Goal: Information Seeking & Learning: Learn about a topic

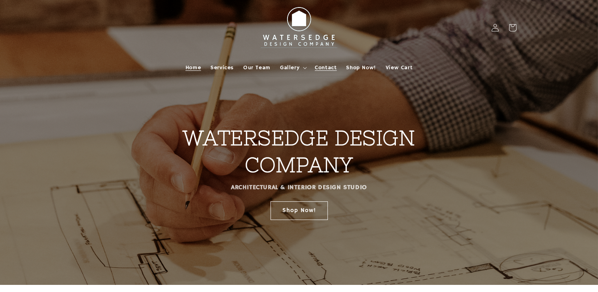
click at [330, 68] on span "Contact" at bounding box center [326, 67] width 22 height 7
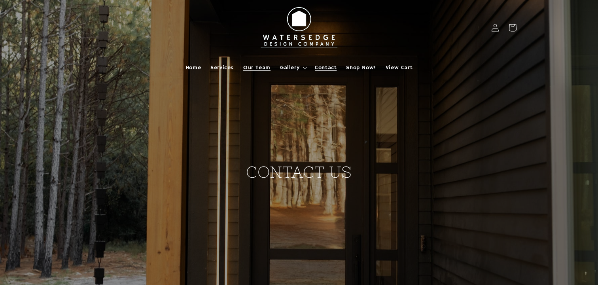
click at [262, 66] on span "Our Team" at bounding box center [256, 67] width 27 height 7
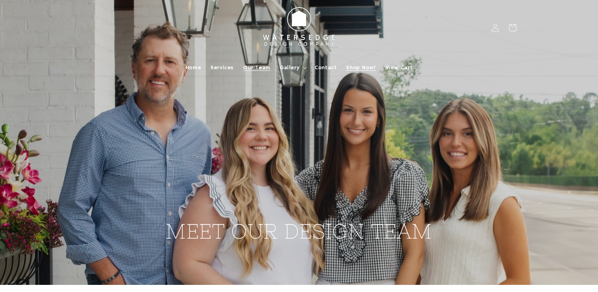
click at [368, 66] on span "Shop Now!" at bounding box center [361, 67] width 30 height 7
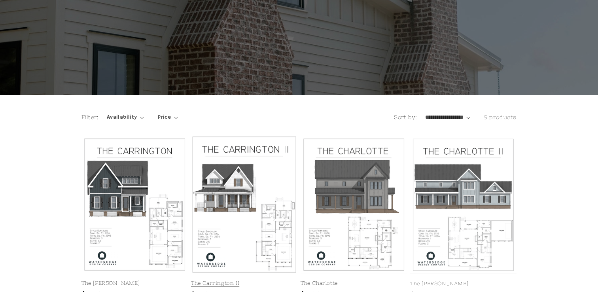
scroll to position [75, 0]
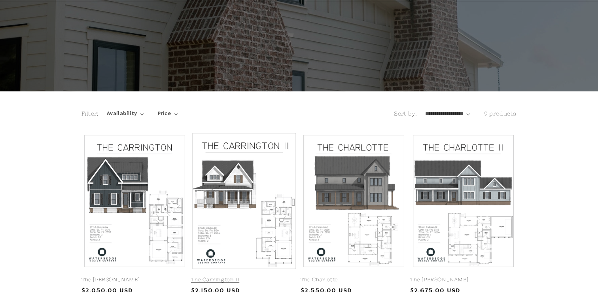
click at [254, 277] on link "The Carrington II" at bounding box center [244, 280] width 106 height 7
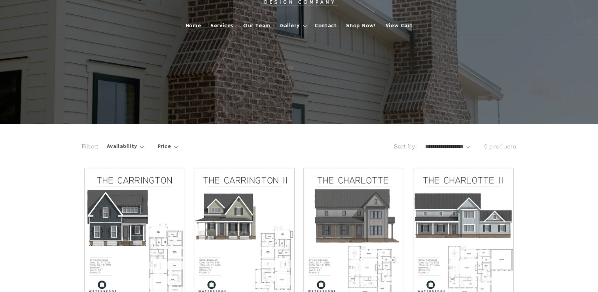
scroll to position [0, 0]
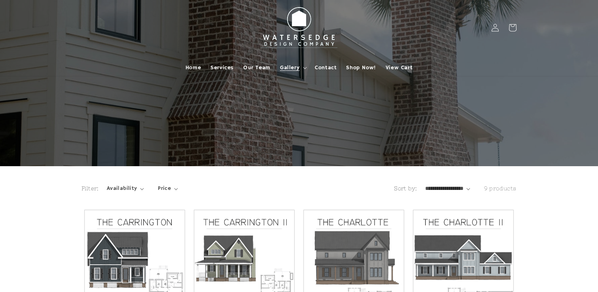
click at [290, 66] on span "Gallery" at bounding box center [289, 67] width 19 height 7
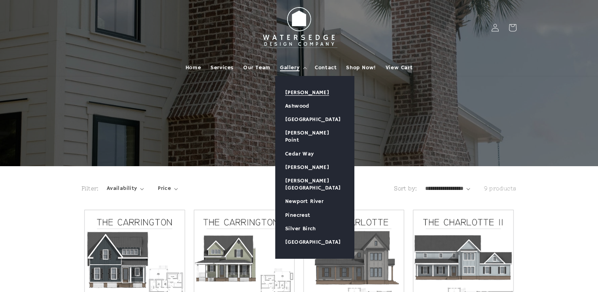
click at [298, 90] on link "[PERSON_NAME]" at bounding box center [315, 92] width 78 height 13
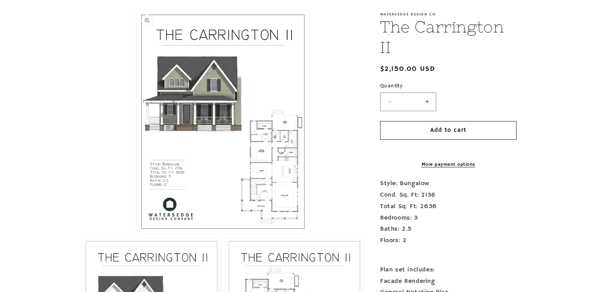
scroll to position [83, 0]
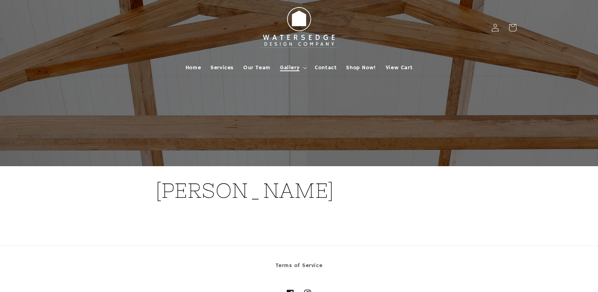
click at [307, 65] on summary "Gallery" at bounding box center [292, 67] width 35 height 17
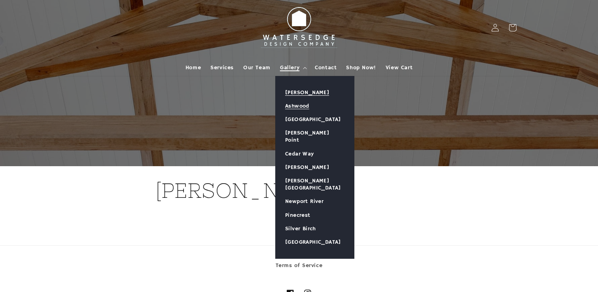
click at [300, 106] on link "Ashwood" at bounding box center [315, 105] width 78 height 13
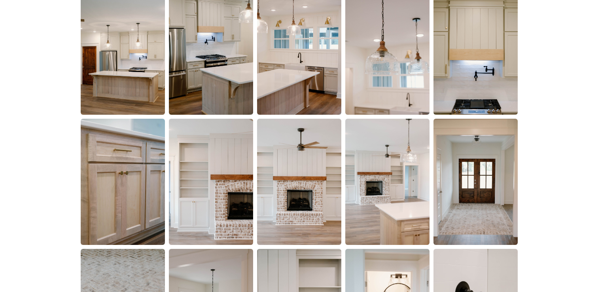
scroll to position [553, 0]
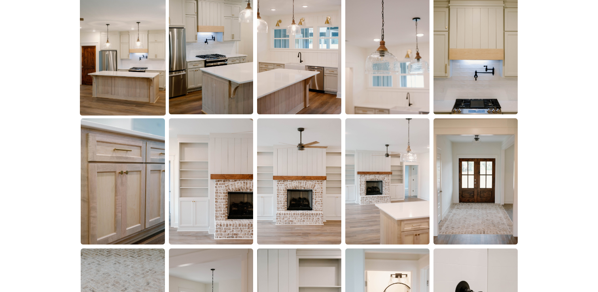
click at [129, 80] on img at bounding box center [123, 51] width 86 height 129
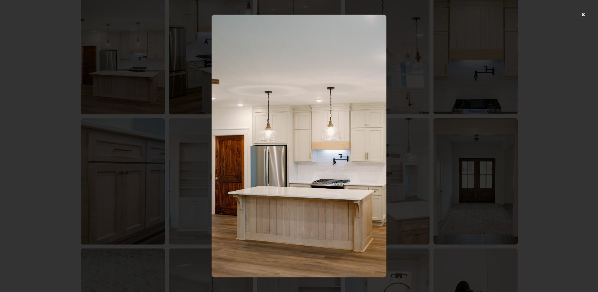
click at [458, 161] on div at bounding box center [299, 146] width 598 height 292
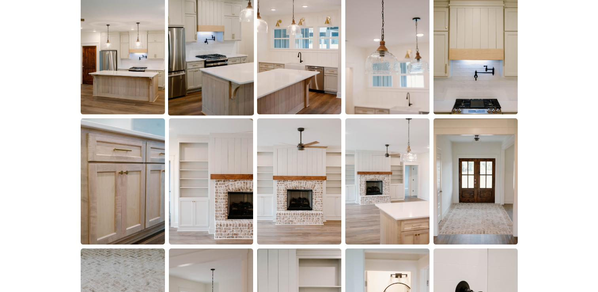
click at [210, 75] on img at bounding box center [211, 51] width 86 height 129
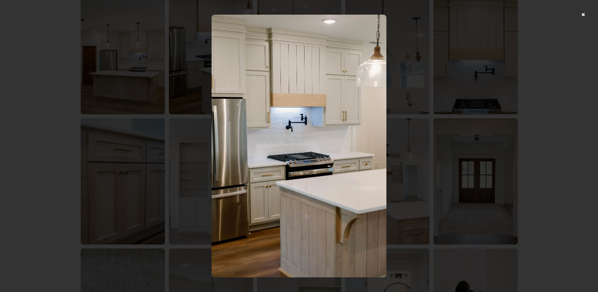
click at [419, 121] on div at bounding box center [299, 146] width 598 height 292
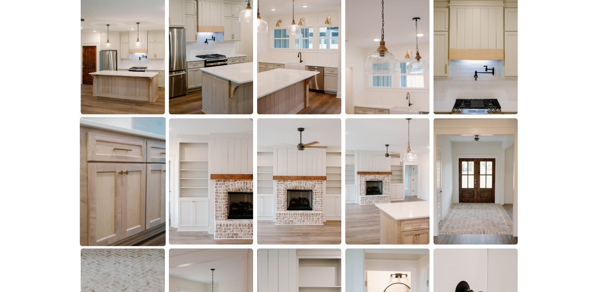
click at [120, 184] on img at bounding box center [123, 181] width 86 height 129
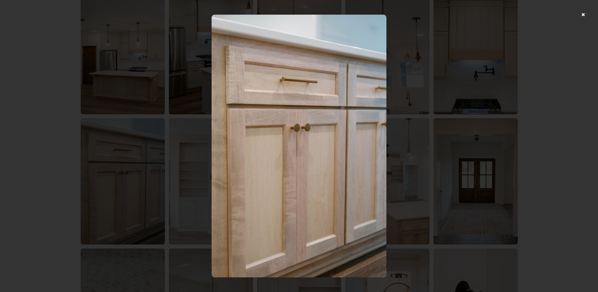
click at [486, 235] on div at bounding box center [299, 146] width 598 height 292
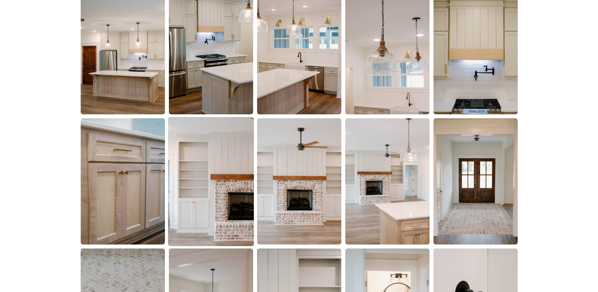
click at [224, 207] on img at bounding box center [211, 181] width 86 height 129
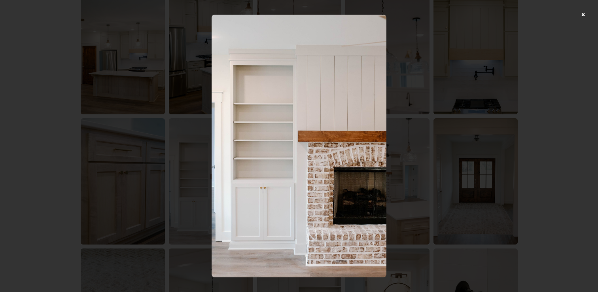
click at [466, 169] on div at bounding box center [299, 146] width 598 height 292
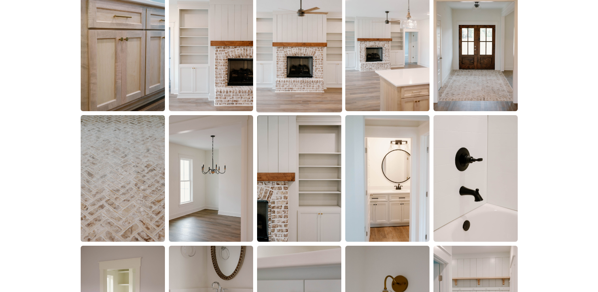
scroll to position [690, 0]
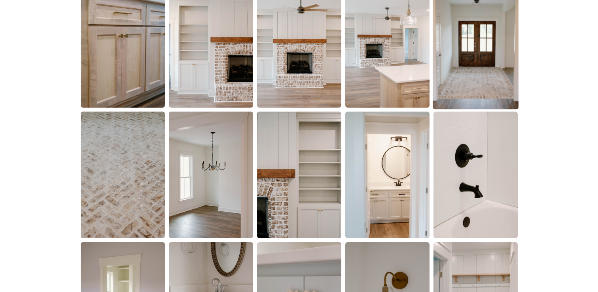
click at [467, 91] on img at bounding box center [476, 44] width 86 height 129
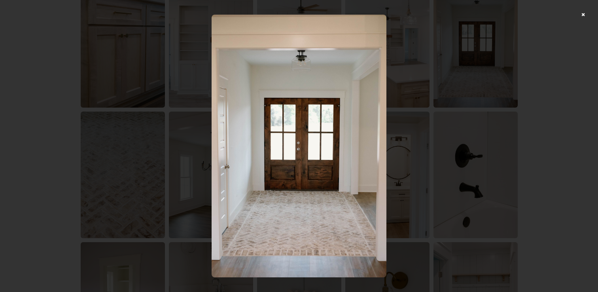
click at [478, 161] on div at bounding box center [299, 146] width 598 height 292
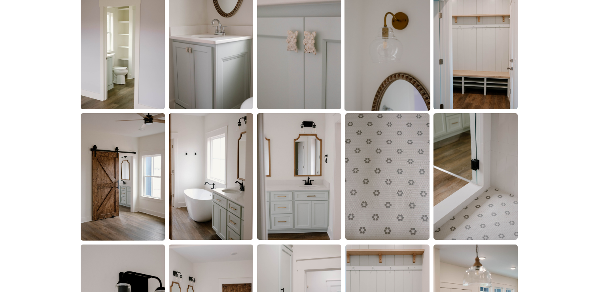
scroll to position [956, 0]
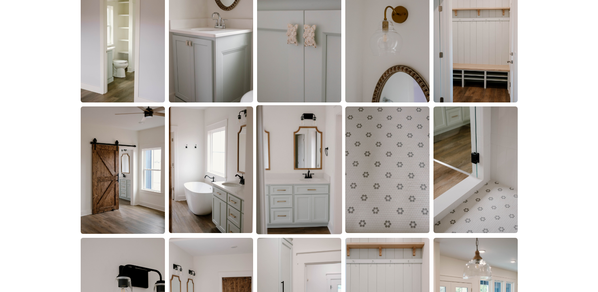
click at [317, 188] on img at bounding box center [299, 169] width 86 height 129
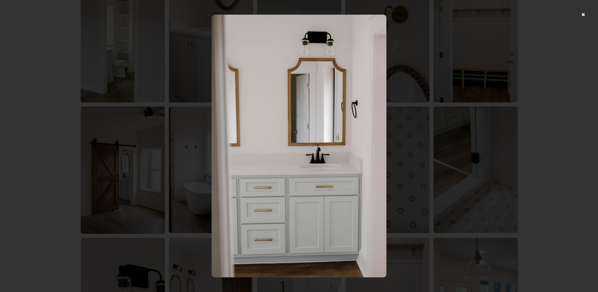
click at [461, 142] on div at bounding box center [299, 146] width 598 height 292
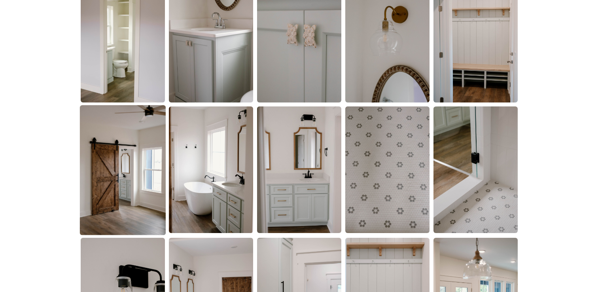
click at [127, 213] on img at bounding box center [123, 170] width 86 height 130
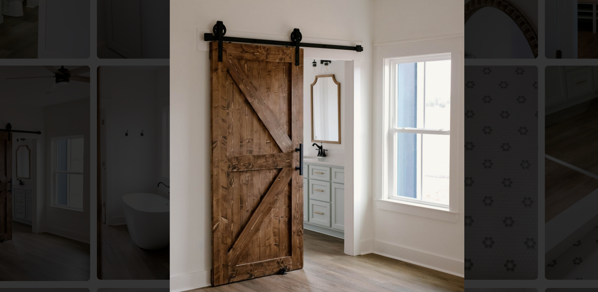
click at [374, 131] on img at bounding box center [299, 146] width 174 height 263
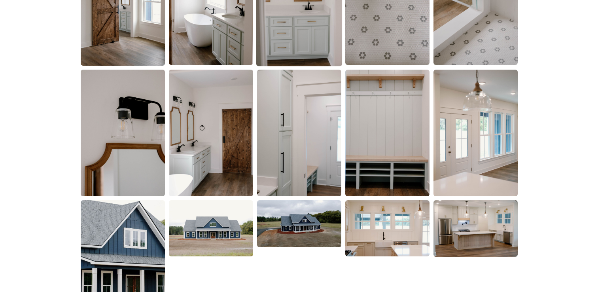
scroll to position [1130, 0]
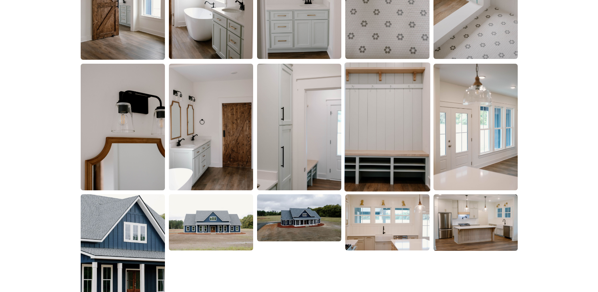
click at [398, 158] on img at bounding box center [387, 127] width 86 height 129
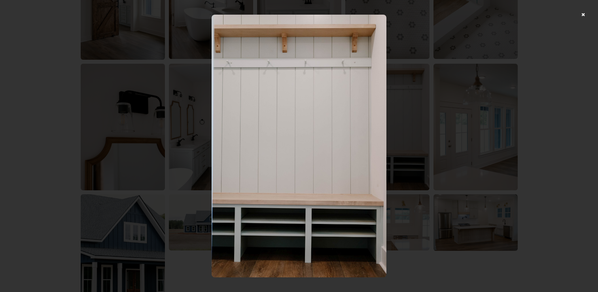
click at [440, 193] on div at bounding box center [299, 146] width 598 height 292
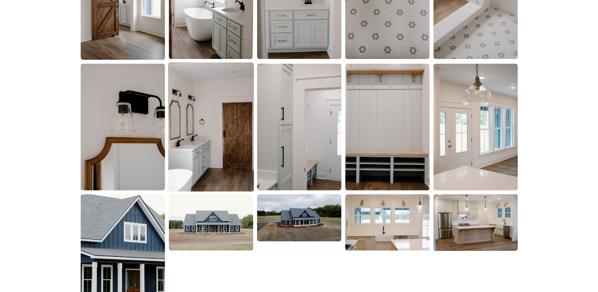
click at [211, 159] on img at bounding box center [211, 127] width 86 height 129
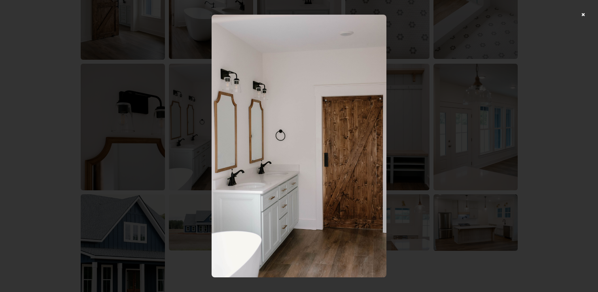
click at [485, 161] on div at bounding box center [299, 146] width 598 height 292
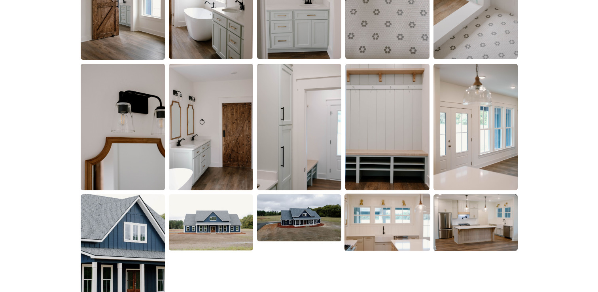
click at [399, 232] on img at bounding box center [387, 222] width 86 height 57
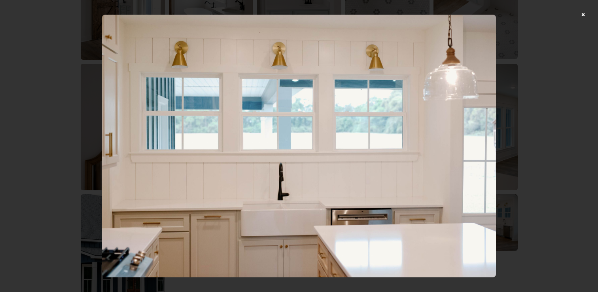
click at [547, 167] on div at bounding box center [299, 146] width 598 height 292
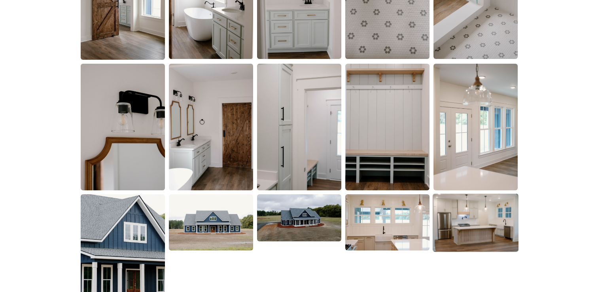
click at [482, 236] on img at bounding box center [476, 223] width 86 height 58
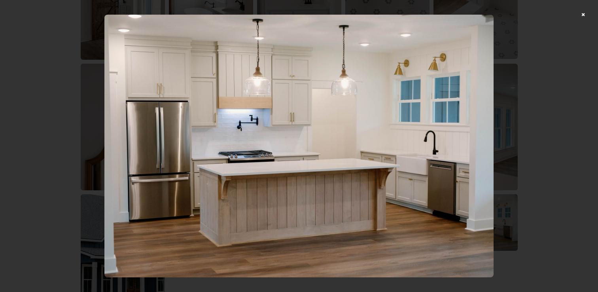
click at [523, 161] on div at bounding box center [299, 146] width 598 height 292
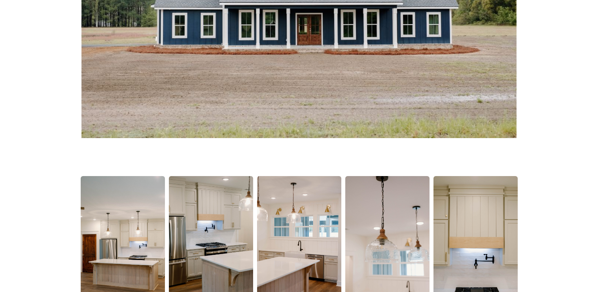
scroll to position [0, 0]
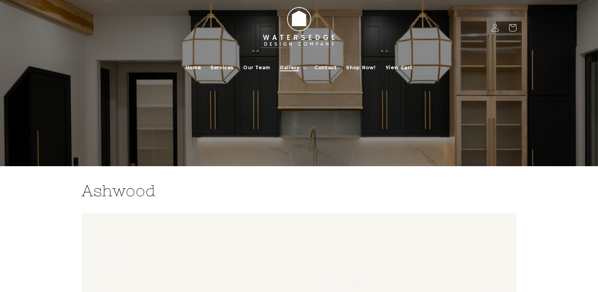
click at [290, 68] on span "Gallery" at bounding box center [289, 67] width 19 height 7
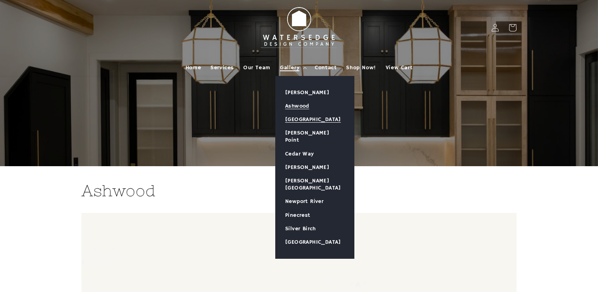
click at [301, 119] on link "[GEOGRAPHIC_DATA]" at bounding box center [315, 119] width 78 height 13
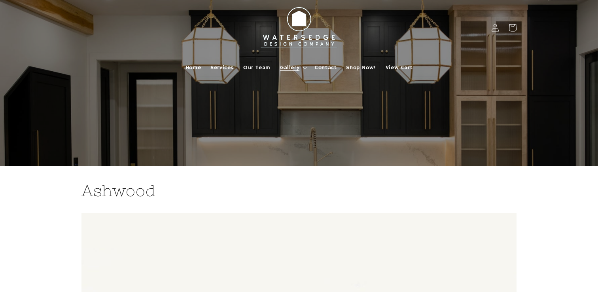
click at [306, 70] on summary "Gallery" at bounding box center [292, 67] width 35 height 17
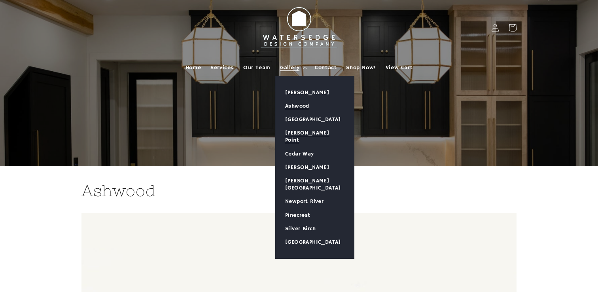
click at [304, 134] on link "[PERSON_NAME] Point" at bounding box center [315, 136] width 78 height 21
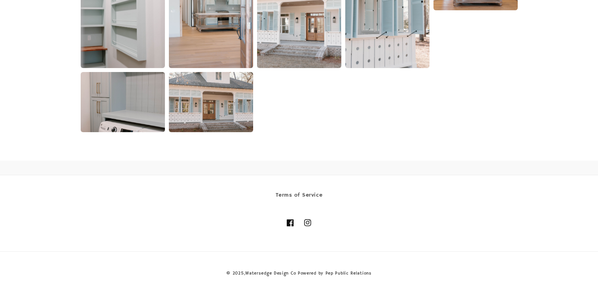
scroll to position [1676, 0]
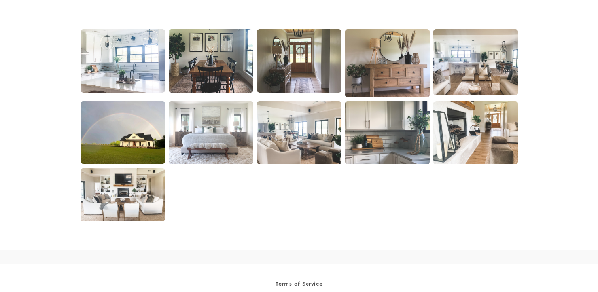
scroll to position [541, 0]
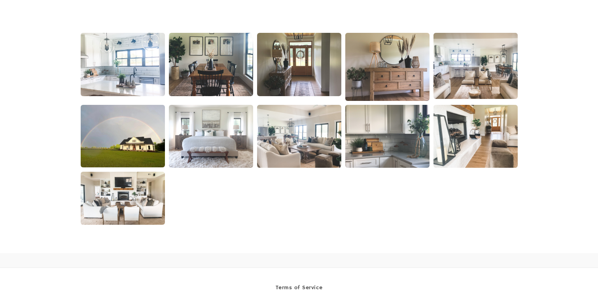
click at [138, 72] on img at bounding box center [123, 64] width 86 height 65
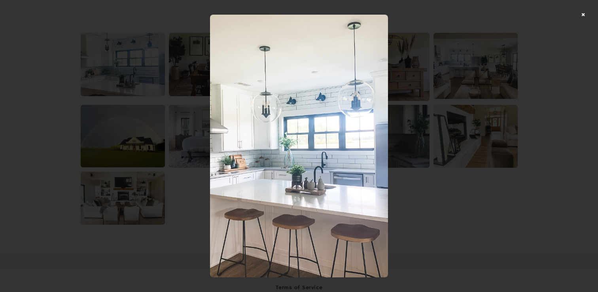
click at [165, 137] on div at bounding box center [299, 146] width 598 height 292
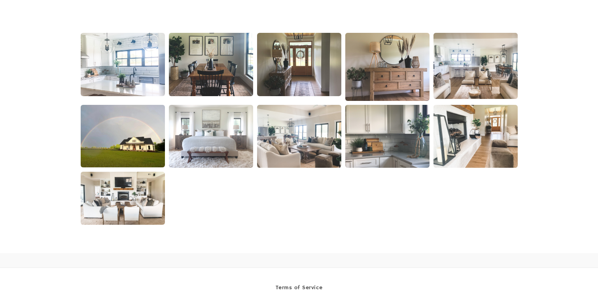
click at [214, 90] on img at bounding box center [211, 64] width 86 height 65
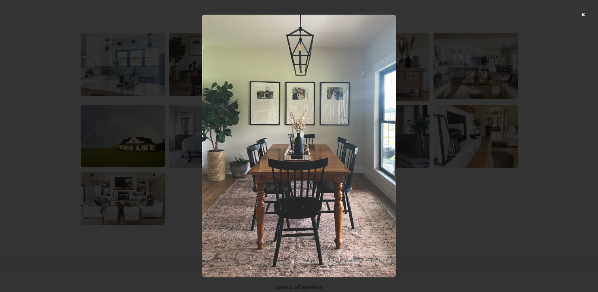
click at [459, 196] on div at bounding box center [299, 146] width 598 height 292
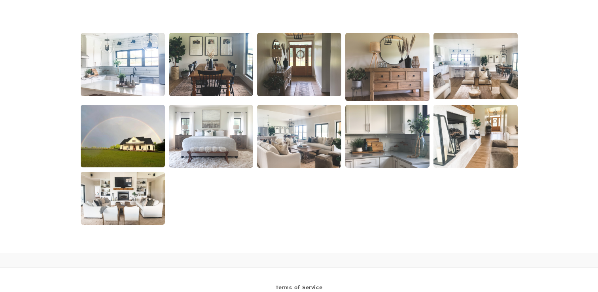
click at [309, 81] on img at bounding box center [299, 64] width 86 height 65
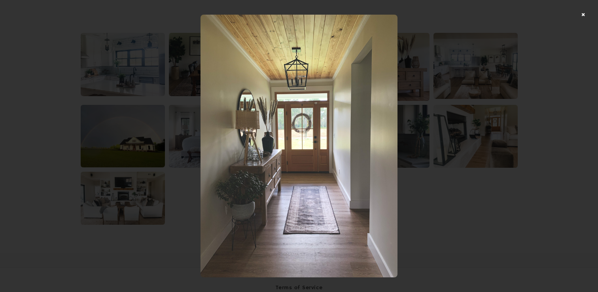
click at [427, 93] on div at bounding box center [299, 146] width 598 height 292
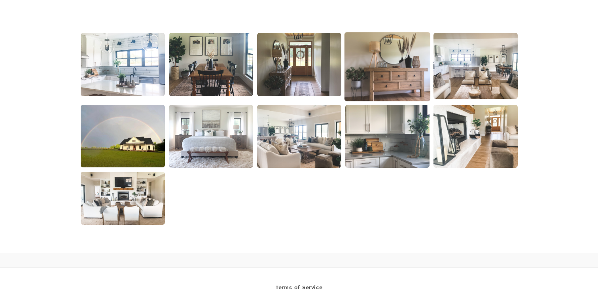
click at [409, 88] on img at bounding box center [387, 66] width 86 height 69
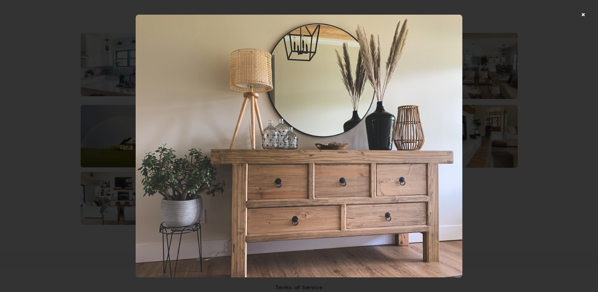
click at [484, 162] on div at bounding box center [299, 146] width 598 height 292
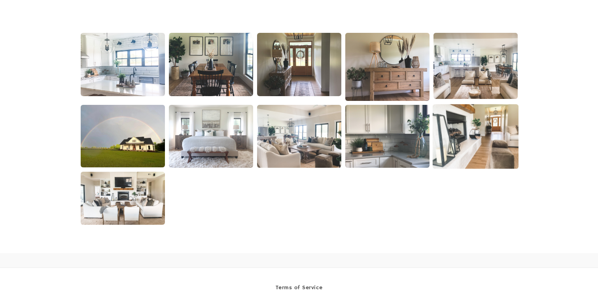
click at [475, 167] on img at bounding box center [476, 136] width 86 height 65
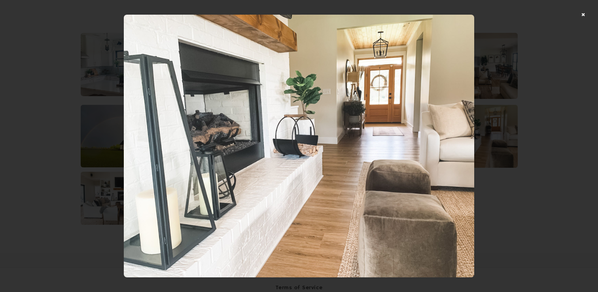
click at [513, 125] on div at bounding box center [299, 146] width 598 height 292
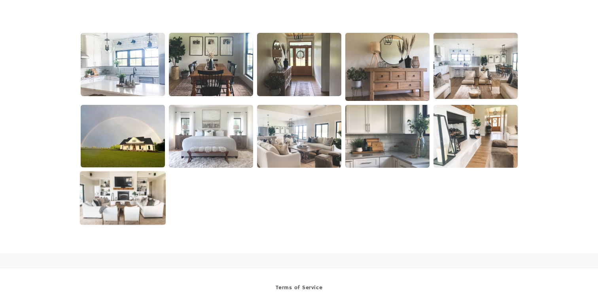
click at [134, 199] on img at bounding box center [123, 198] width 86 height 54
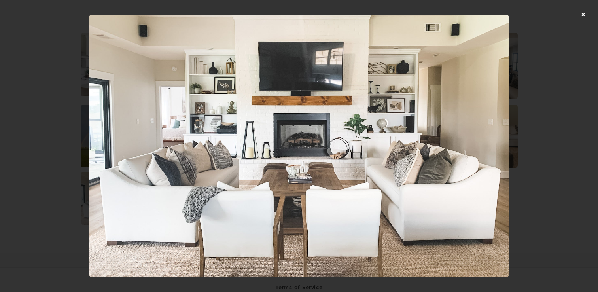
click at [553, 148] on div at bounding box center [299, 146] width 598 height 292
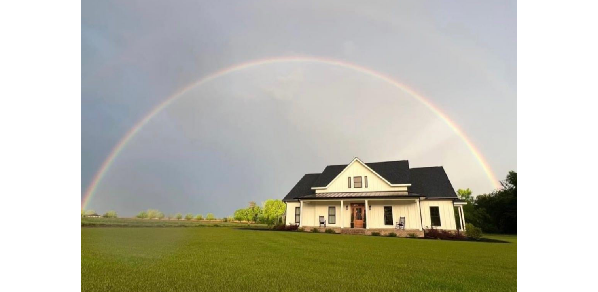
scroll to position [0, 0]
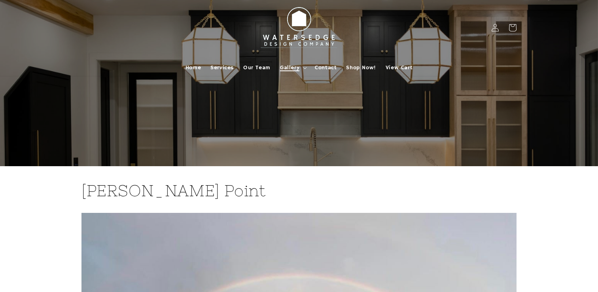
click at [302, 70] on summary "Gallery" at bounding box center [292, 67] width 35 height 17
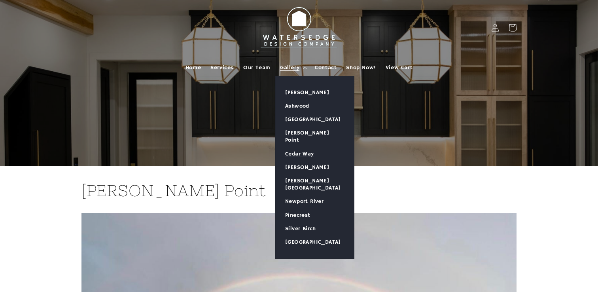
click at [301, 149] on link "Cedar Way" at bounding box center [315, 153] width 78 height 13
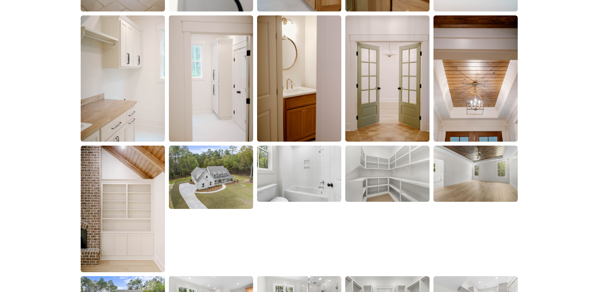
scroll to position [965, 0]
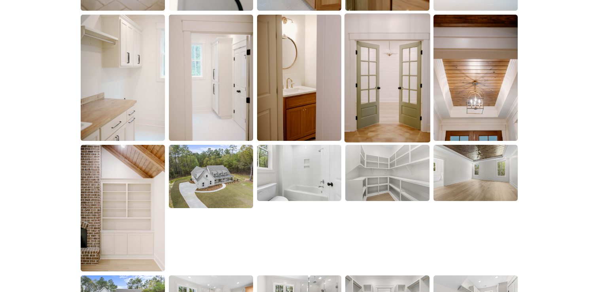
click at [372, 121] on img at bounding box center [387, 77] width 86 height 129
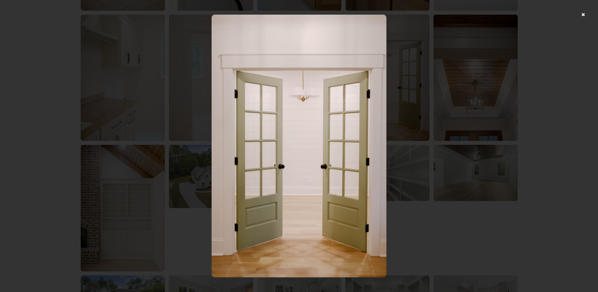
click at [476, 114] on div at bounding box center [299, 146] width 598 height 292
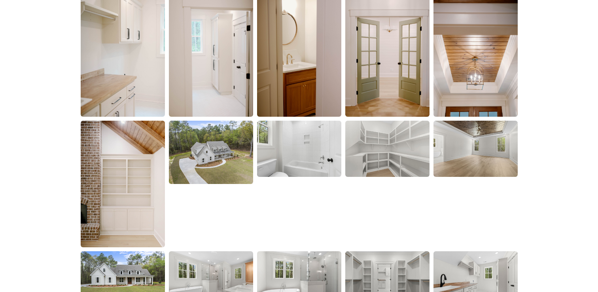
scroll to position [990, 0]
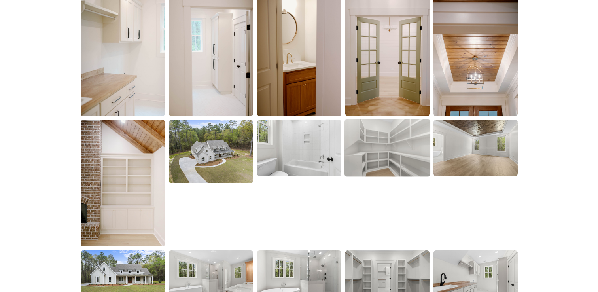
click at [403, 155] on img at bounding box center [387, 148] width 86 height 57
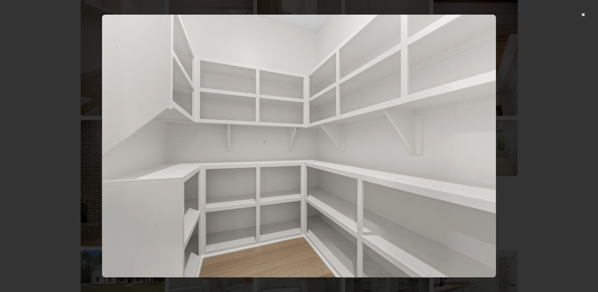
click at [533, 142] on div at bounding box center [299, 146] width 598 height 292
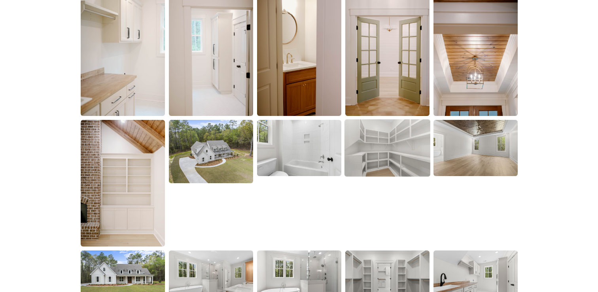
click at [412, 162] on img at bounding box center [387, 148] width 86 height 57
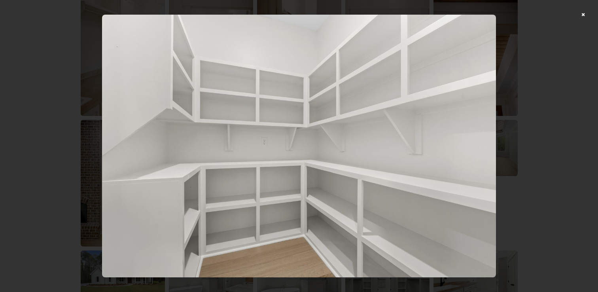
click at [586, 153] on div at bounding box center [299, 146] width 598 height 292
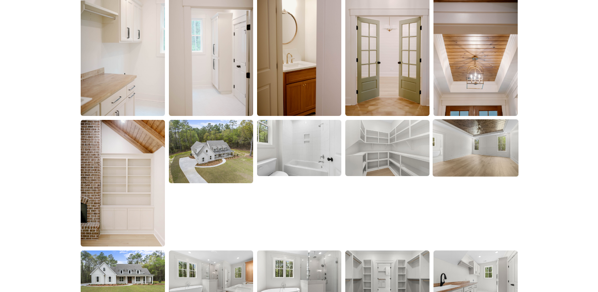
click at [477, 173] on img at bounding box center [476, 148] width 86 height 57
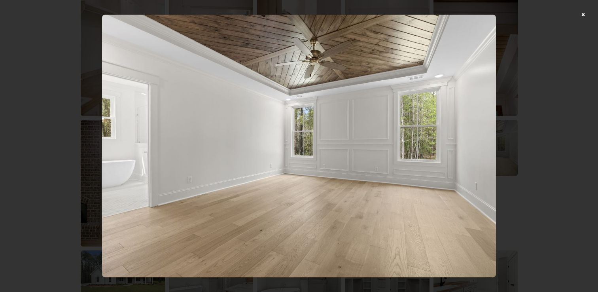
click at [564, 243] on div at bounding box center [299, 146] width 598 height 292
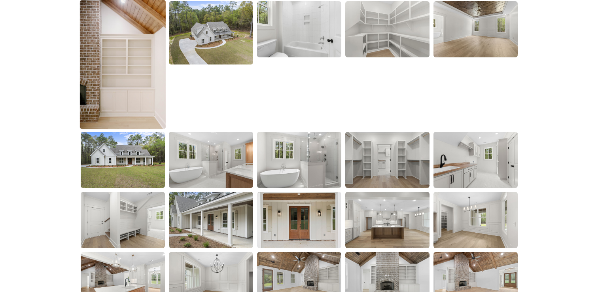
scroll to position [1110, 0]
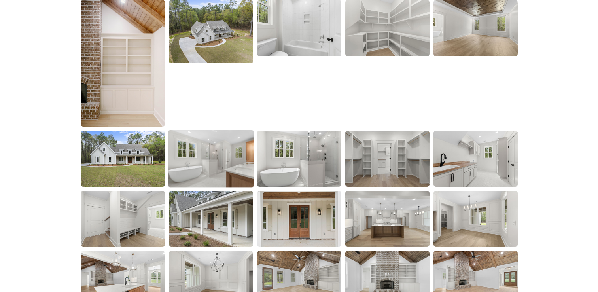
click at [203, 173] on img at bounding box center [211, 158] width 86 height 57
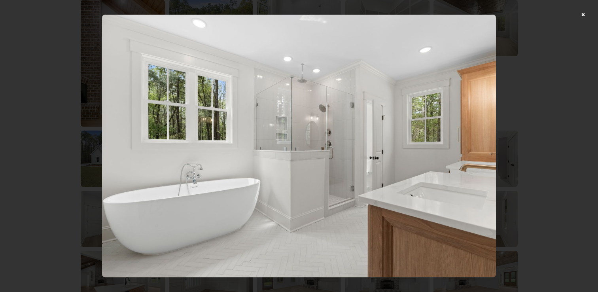
click at [571, 143] on div at bounding box center [299, 146] width 598 height 292
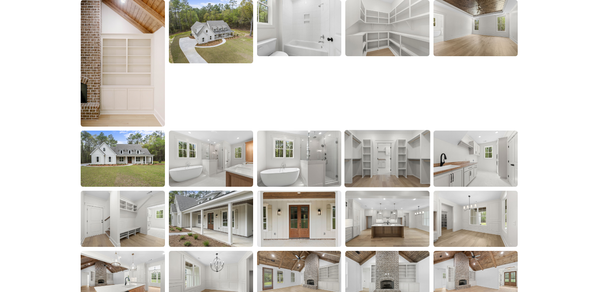
click at [362, 168] on img at bounding box center [387, 158] width 86 height 57
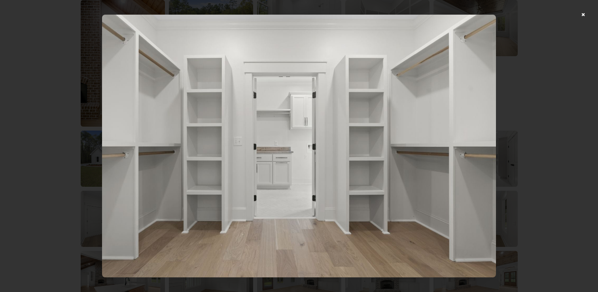
click at [562, 152] on div at bounding box center [299, 146] width 598 height 292
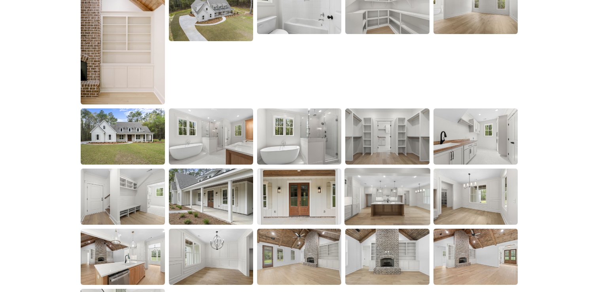
scroll to position [1133, 0]
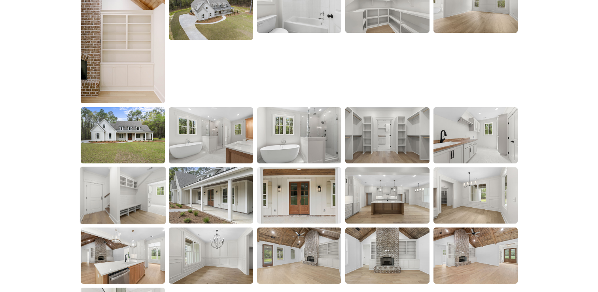
click at [137, 212] on img at bounding box center [123, 195] width 86 height 57
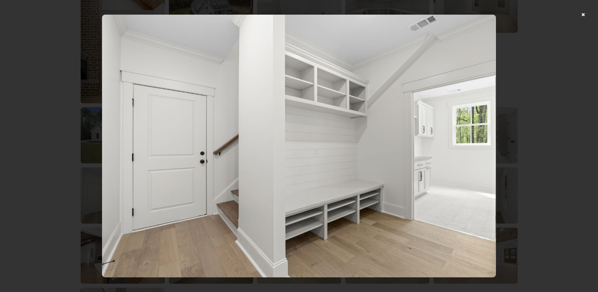
click at [519, 142] on div at bounding box center [299, 146] width 598 height 292
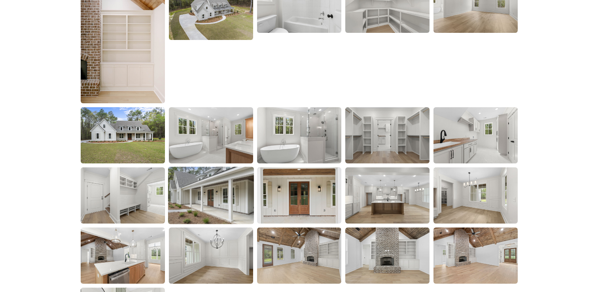
click at [214, 201] on img at bounding box center [211, 195] width 86 height 57
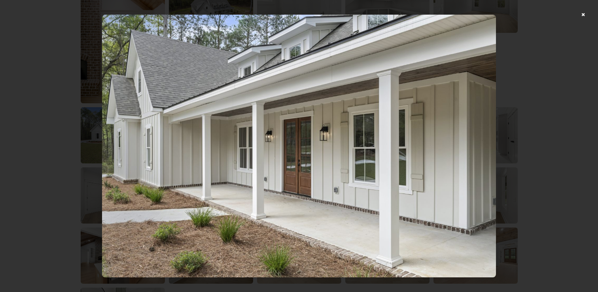
click at [522, 113] on div at bounding box center [299, 146] width 598 height 292
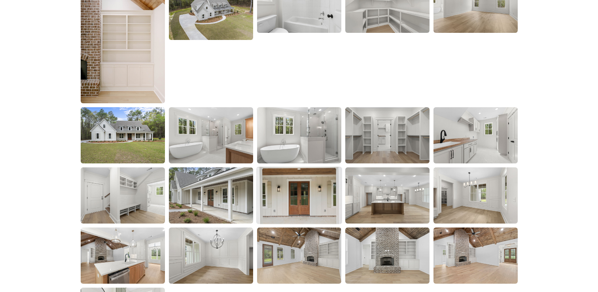
click at [298, 194] on img at bounding box center [299, 195] width 86 height 57
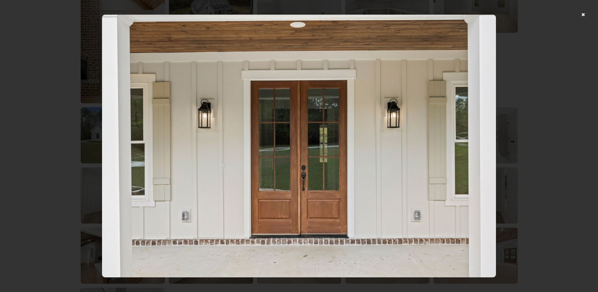
click at [527, 103] on div at bounding box center [299, 146] width 598 height 292
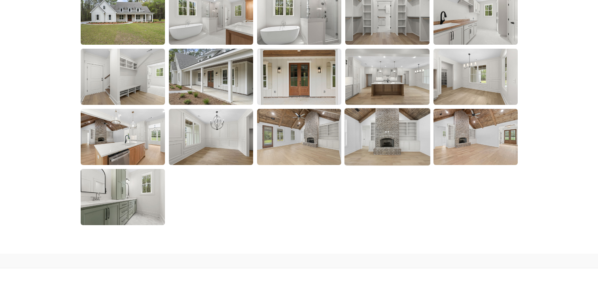
scroll to position [1254, 0]
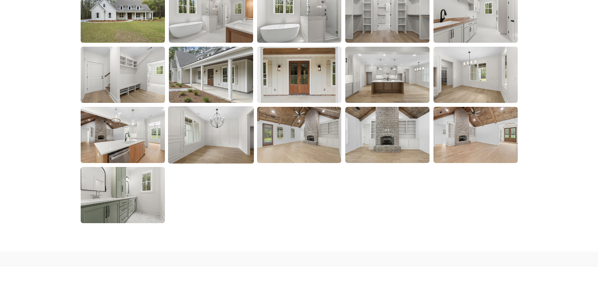
click at [239, 149] on img at bounding box center [211, 134] width 86 height 57
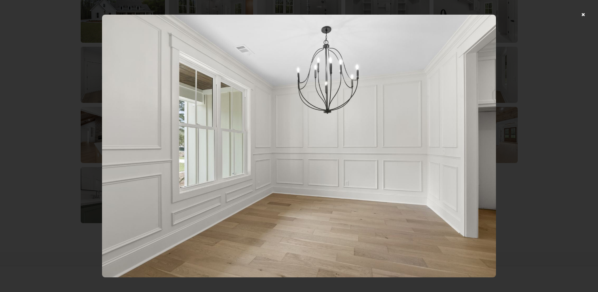
click at [530, 130] on div at bounding box center [299, 146] width 598 height 292
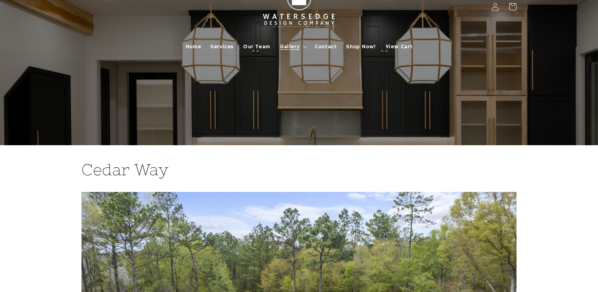
scroll to position [0, 0]
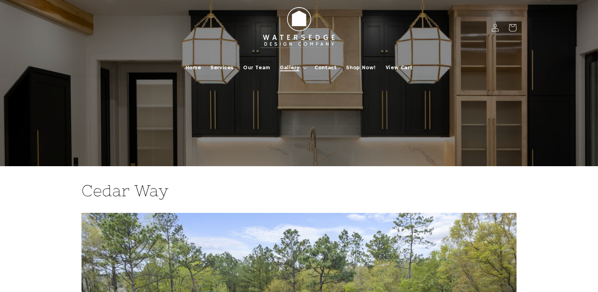
click at [303, 70] on summary "Gallery" at bounding box center [292, 67] width 35 height 17
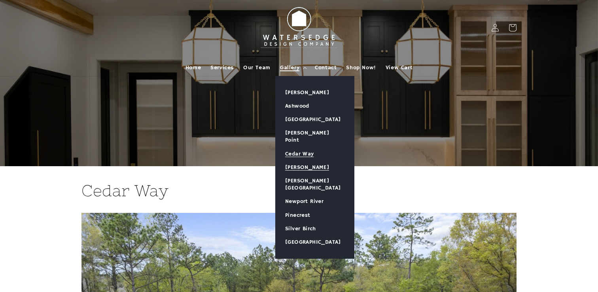
click at [297, 163] on link "[PERSON_NAME]" at bounding box center [315, 167] width 78 height 13
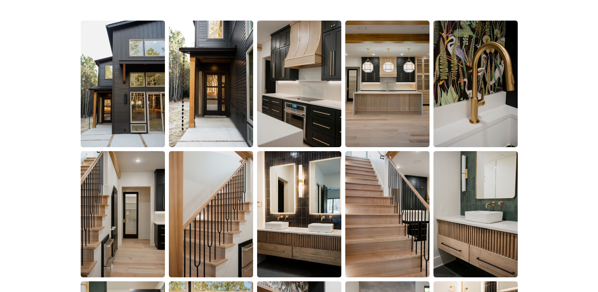
scroll to position [519, 0]
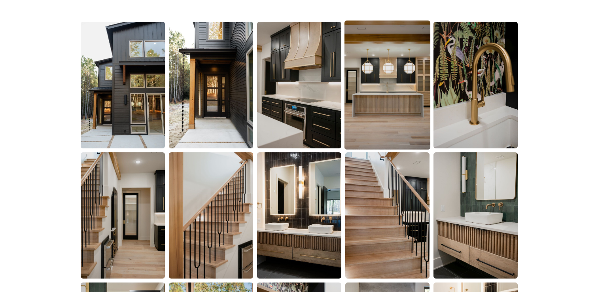
click at [369, 133] on img at bounding box center [387, 85] width 86 height 129
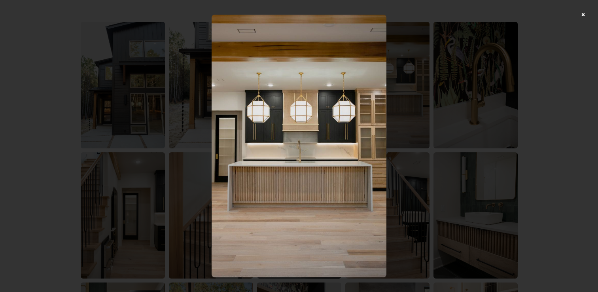
click at [442, 149] on div at bounding box center [299, 146] width 598 height 292
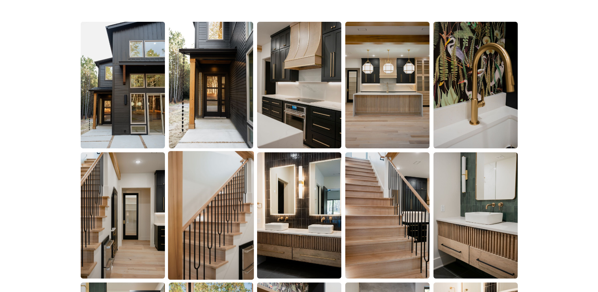
click at [234, 219] on img at bounding box center [211, 215] width 86 height 129
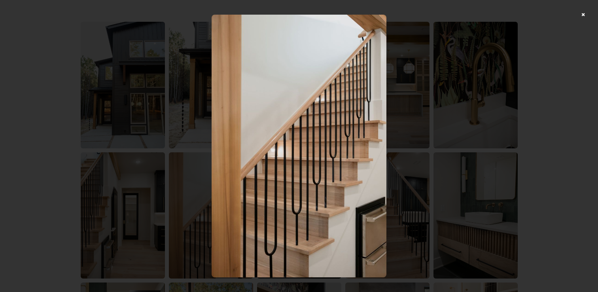
click at [482, 151] on div at bounding box center [299, 146] width 598 height 292
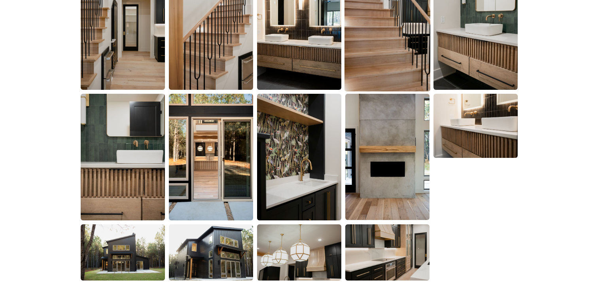
scroll to position [710, 0]
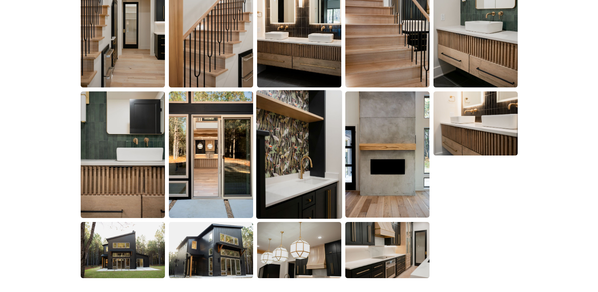
click at [334, 184] on img at bounding box center [299, 154] width 86 height 129
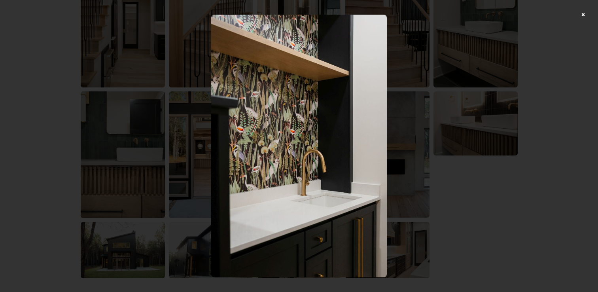
click at [477, 166] on div at bounding box center [299, 146] width 598 height 292
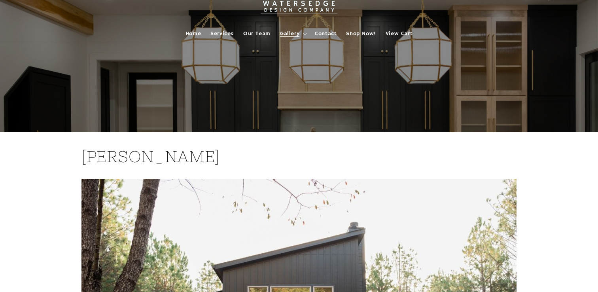
scroll to position [0, 0]
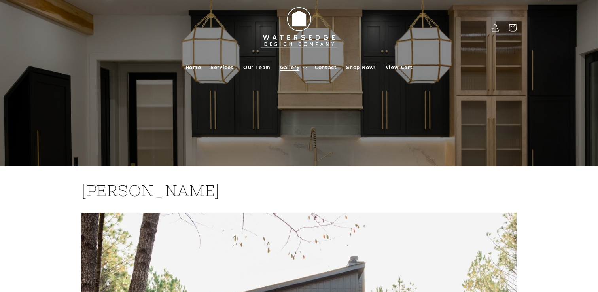
click at [304, 66] on summary "Gallery" at bounding box center [292, 67] width 35 height 17
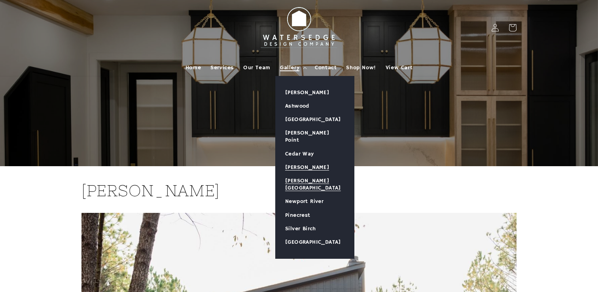
click at [301, 174] on link "[PERSON_NAME][GEOGRAPHIC_DATA]" at bounding box center [315, 184] width 78 height 21
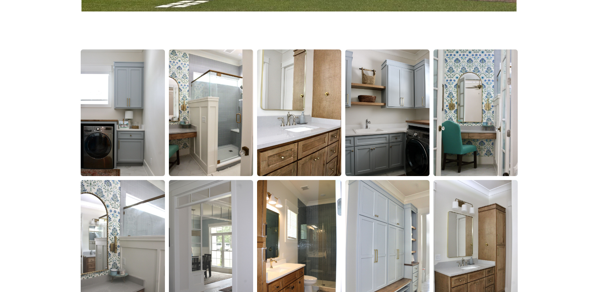
scroll to position [441, 0]
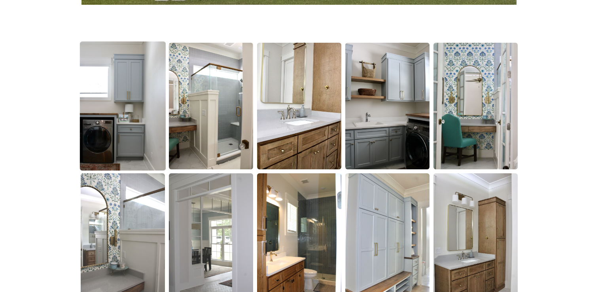
click at [140, 137] on img at bounding box center [123, 106] width 86 height 129
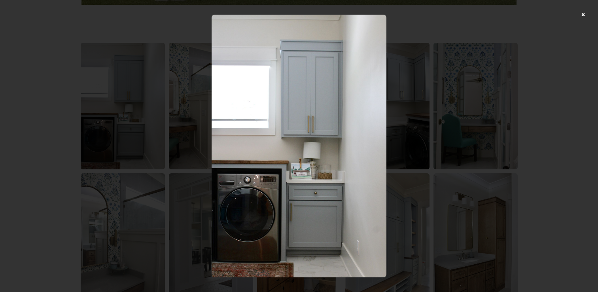
click at [451, 187] on div at bounding box center [299, 146] width 598 height 292
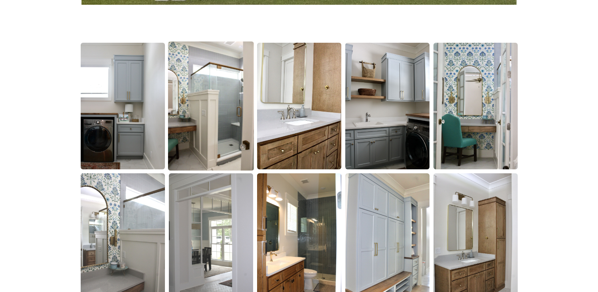
click at [205, 124] on img at bounding box center [211, 106] width 86 height 129
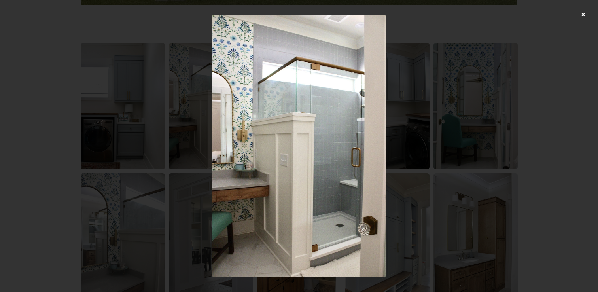
click at [508, 137] on div at bounding box center [299, 146] width 598 height 292
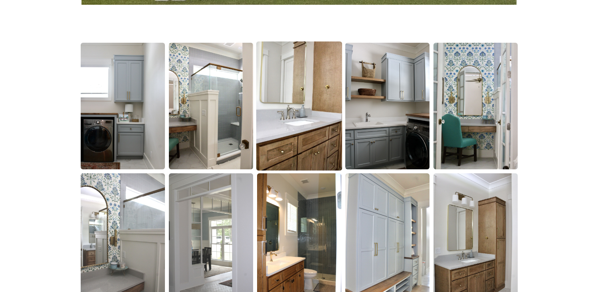
click at [323, 147] on img at bounding box center [299, 106] width 86 height 129
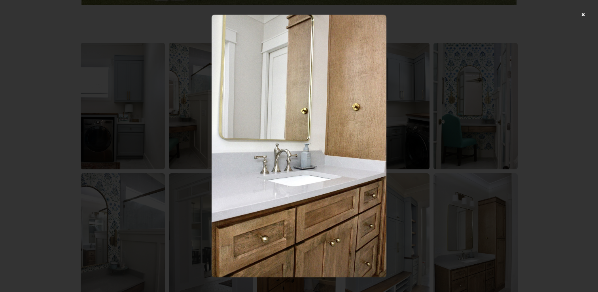
click at [467, 162] on div at bounding box center [299, 146] width 598 height 292
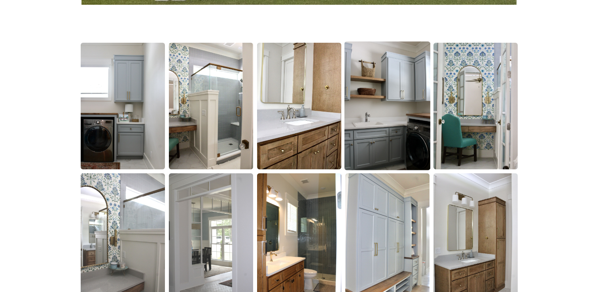
click at [402, 127] on img at bounding box center [387, 106] width 86 height 129
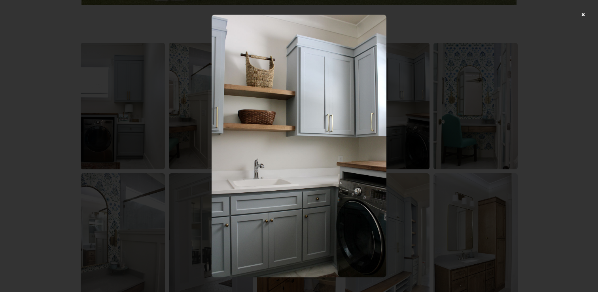
click at [495, 157] on div at bounding box center [299, 146] width 598 height 292
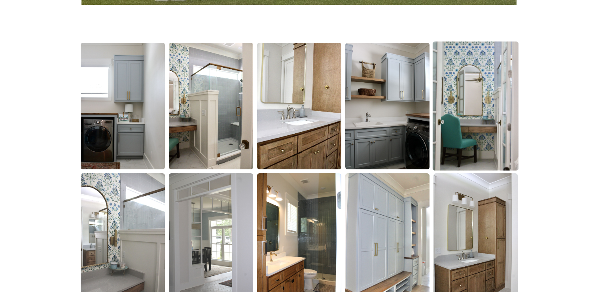
click at [490, 141] on img at bounding box center [476, 106] width 86 height 129
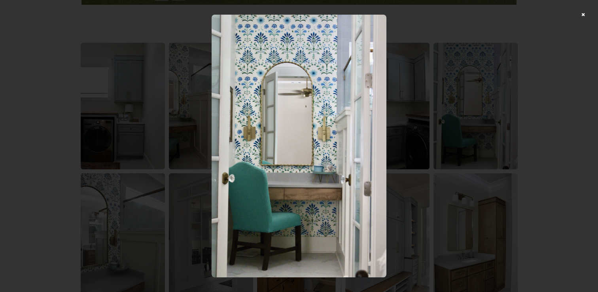
click at [475, 127] on div at bounding box center [299, 146] width 598 height 292
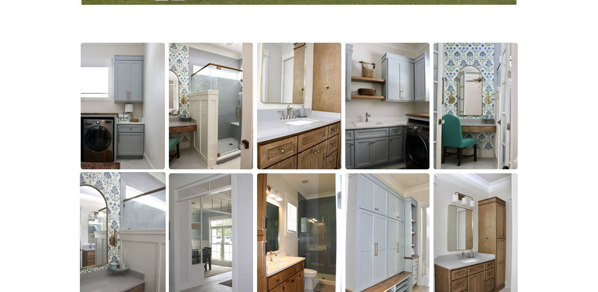
click at [110, 228] on img at bounding box center [123, 236] width 86 height 129
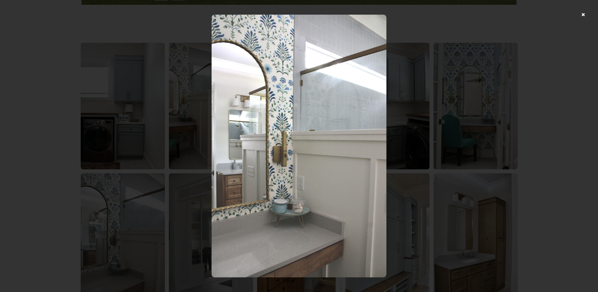
click at [464, 202] on div at bounding box center [299, 146] width 598 height 292
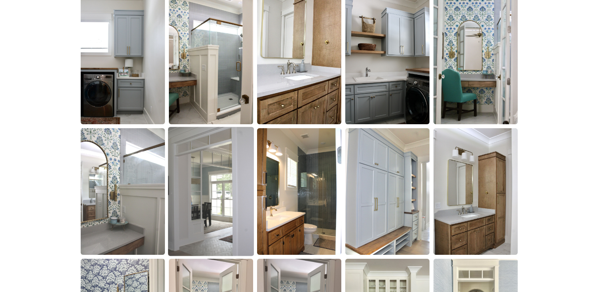
scroll to position [503, 0]
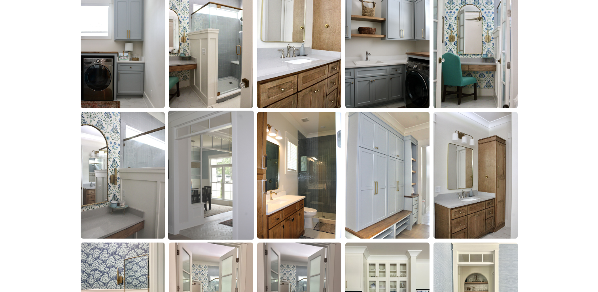
click at [222, 219] on img at bounding box center [211, 175] width 86 height 129
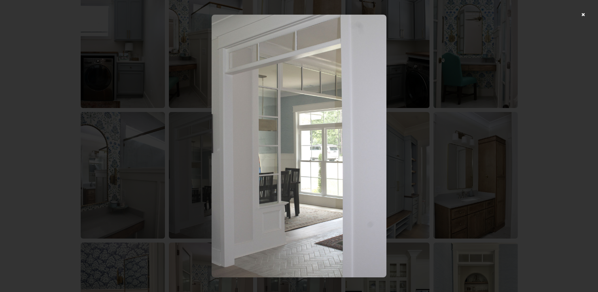
click at [444, 198] on div at bounding box center [299, 146] width 598 height 292
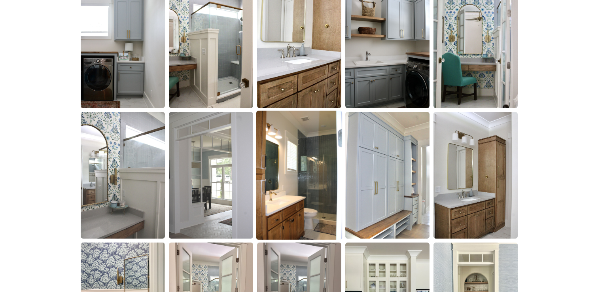
click at [284, 185] on img at bounding box center [299, 175] width 86 height 129
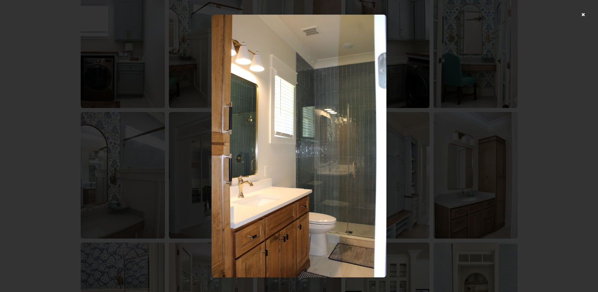
click at [300, 199] on img at bounding box center [299, 146] width 175 height 263
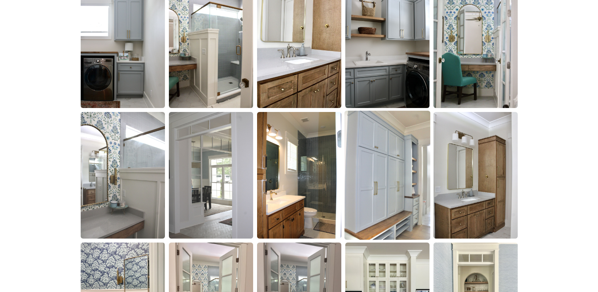
click at [420, 207] on img at bounding box center [387, 175] width 86 height 129
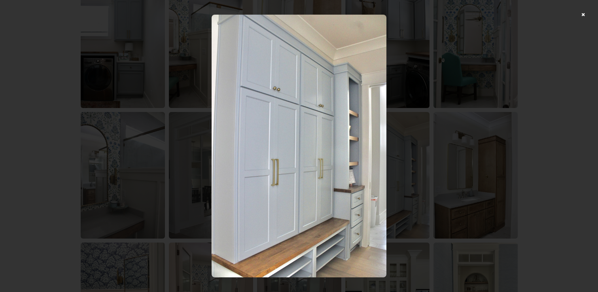
click at [480, 191] on div at bounding box center [299, 146] width 598 height 292
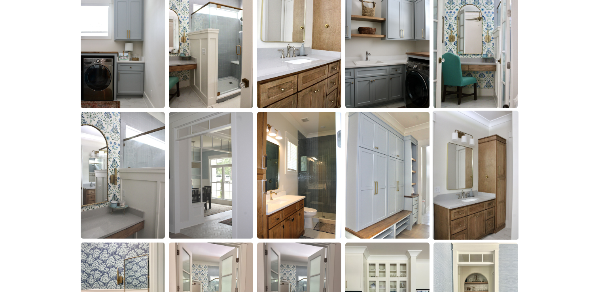
click at [481, 198] on img at bounding box center [476, 175] width 86 height 129
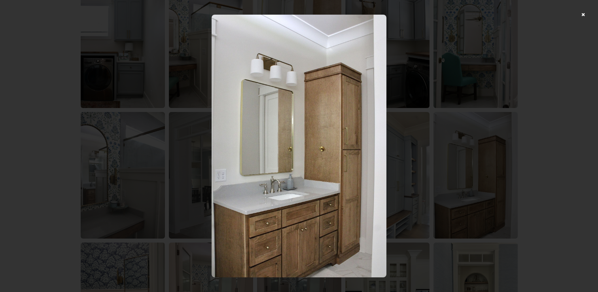
click at [532, 167] on div at bounding box center [299, 146] width 598 height 292
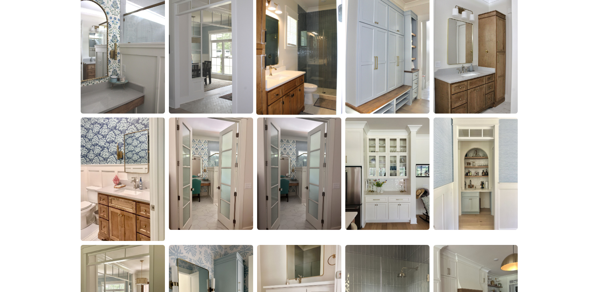
scroll to position [630, 0]
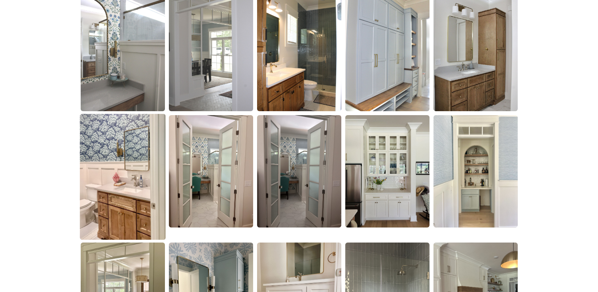
click at [136, 189] on img at bounding box center [123, 177] width 86 height 126
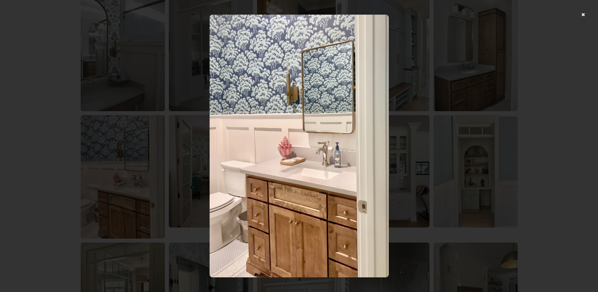
click at [549, 183] on div at bounding box center [299, 146] width 598 height 292
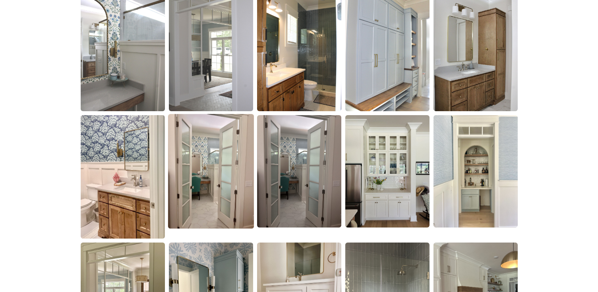
click at [228, 181] on img at bounding box center [211, 171] width 86 height 115
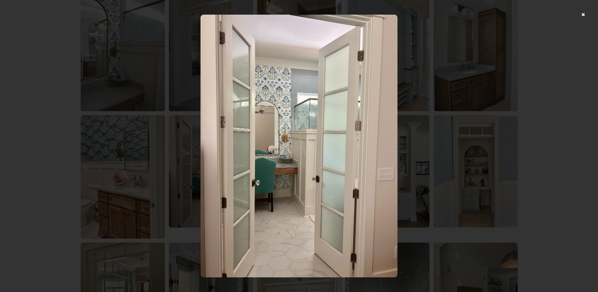
click at [435, 164] on div at bounding box center [299, 146] width 598 height 292
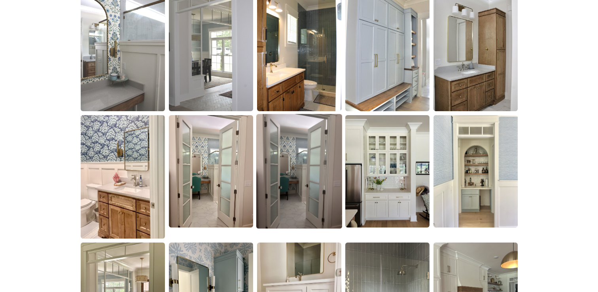
click at [310, 197] on img at bounding box center [299, 171] width 86 height 115
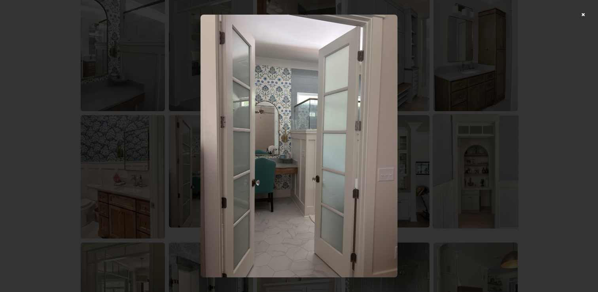
click at [449, 192] on div at bounding box center [299, 146] width 598 height 292
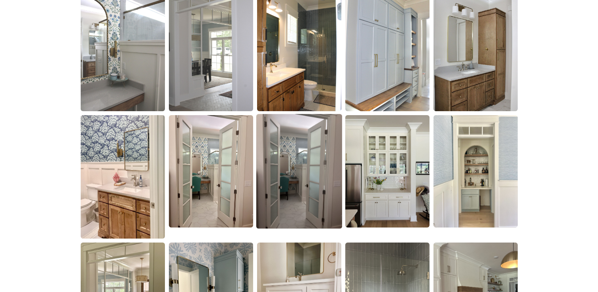
click at [326, 197] on img at bounding box center [299, 171] width 86 height 115
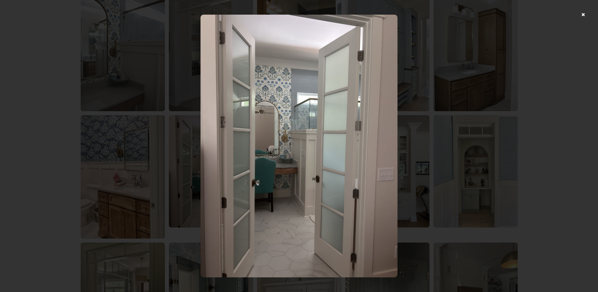
click at [453, 197] on div at bounding box center [299, 146] width 598 height 292
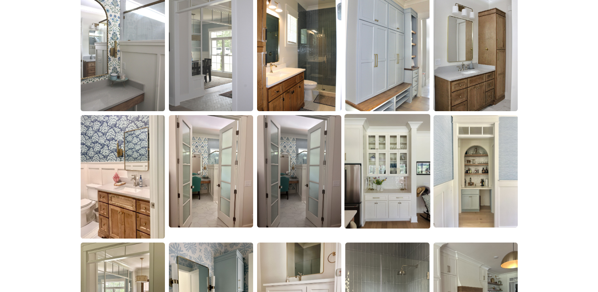
click at [401, 190] on img at bounding box center [387, 171] width 86 height 115
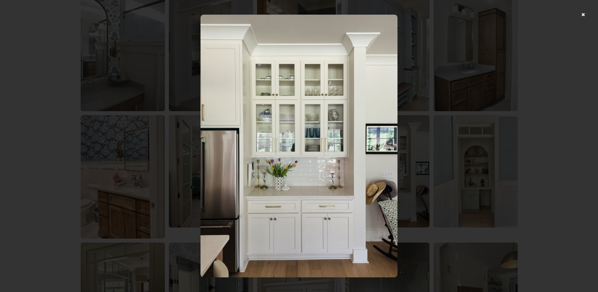
click at [463, 173] on div at bounding box center [299, 146] width 598 height 292
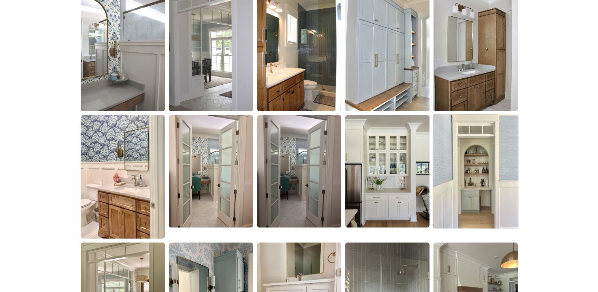
click at [467, 178] on img at bounding box center [476, 171] width 86 height 115
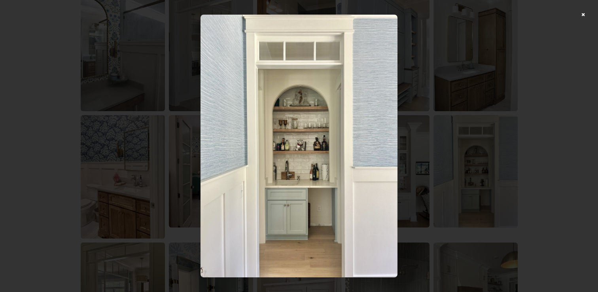
click at [445, 200] on div at bounding box center [299, 146] width 598 height 292
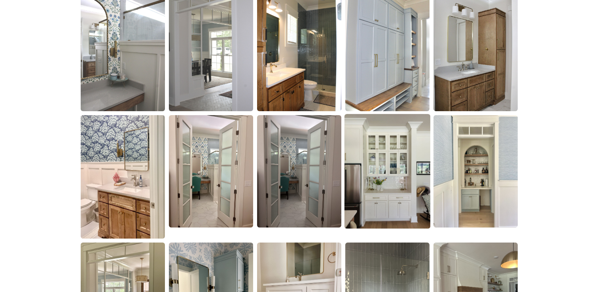
click at [396, 186] on img at bounding box center [387, 171] width 86 height 115
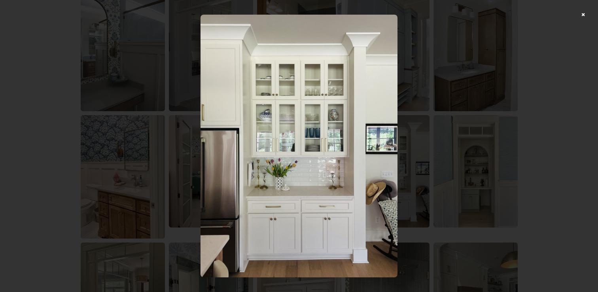
click at [512, 169] on div at bounding box center [299, 146] width 598 height 292
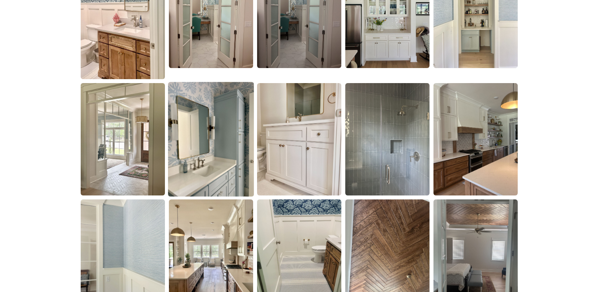
scroll to position [791, 0]
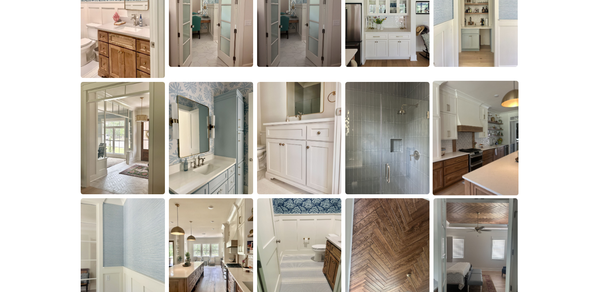
click at [489, 146] on img at bounding box center [476, 138] width 86 height 115
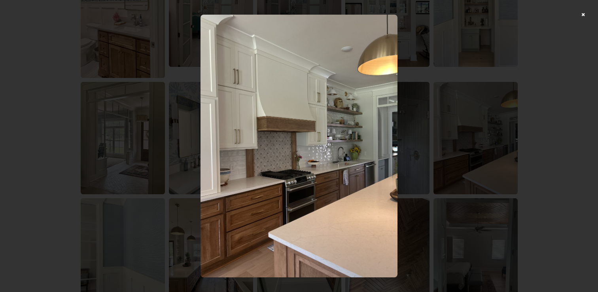
click at [524, 144] on div at bounding box center [299, 146] width 598 height 292
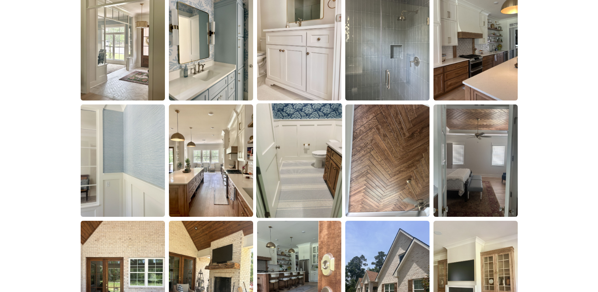
scroll to position [885, 0]
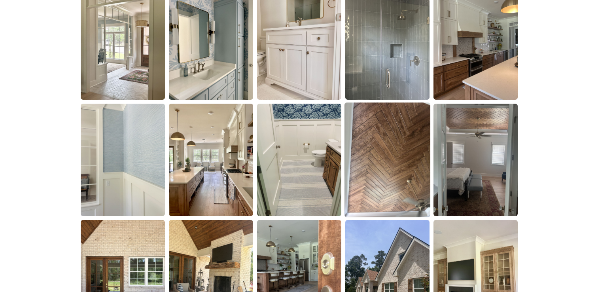
click at [413, 161] on img at bounding box center [387, 160] width 86 height 115
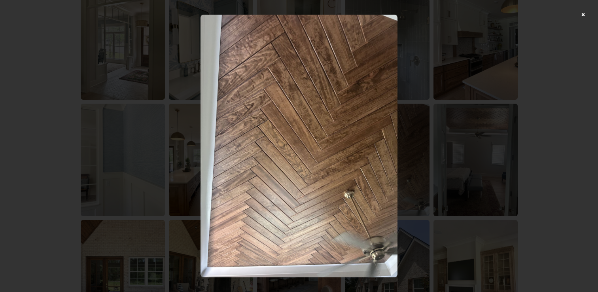
click at [484, 185] on div at bounding box center [299, 146] width 598 height 292
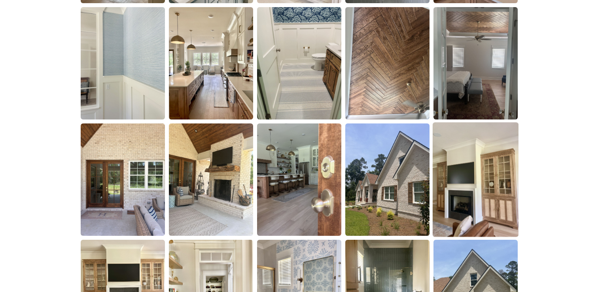
scroll to position [983, 0]
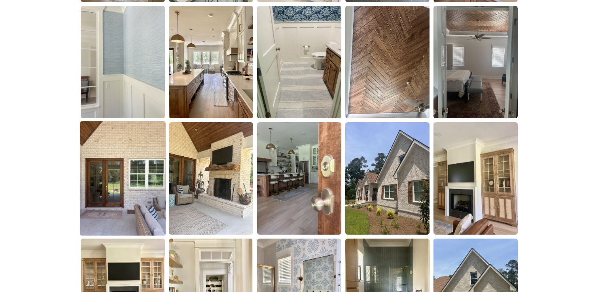
click at [162, 207] on img at bounding box center [123, 178] width 86 height 115
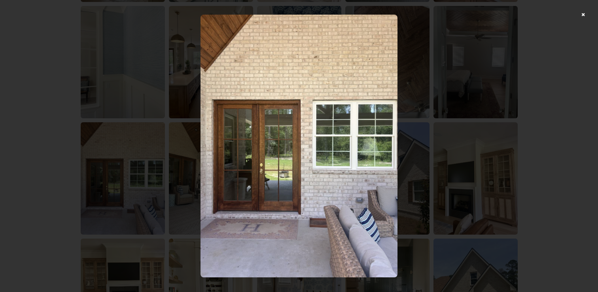
click at [452, 175] on div at bounding box center [299, 146] width 598 height 292
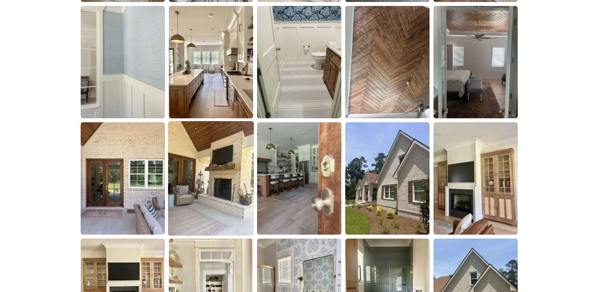
click at [236, 185] on img at bounding box center [211, 178] width 86 height 115
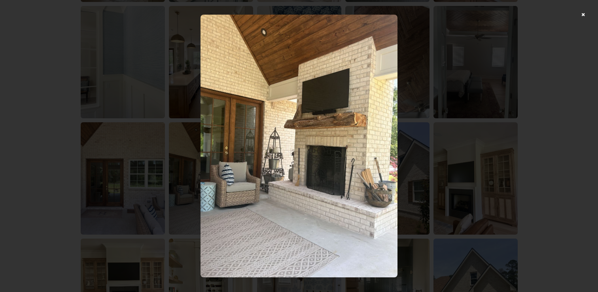
click at [490, 183] on div at bounding box center [299, 146] width 598 height 292
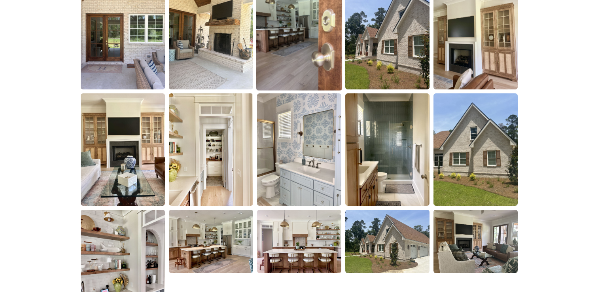
scroll to position [1134, 0]
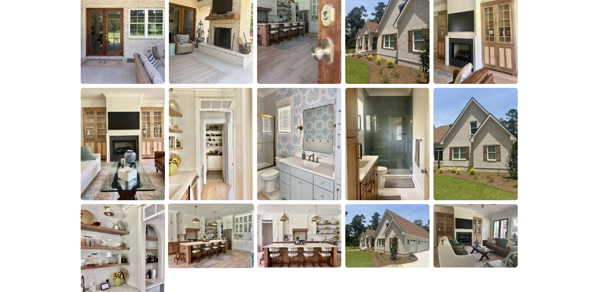
click at [202, 244] on img at bounding box center [211, 236] width 86 height 65
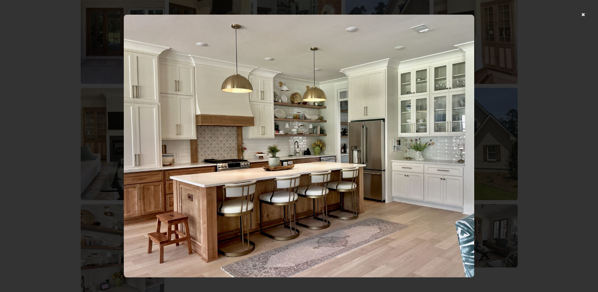
click at [542, 180] on div at bounding box center [299, 146] width 598 height 292
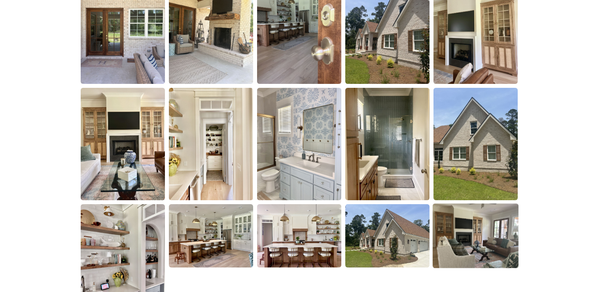
click at [484, 243] on img at bounding box center [476, 236] width 86 height 65
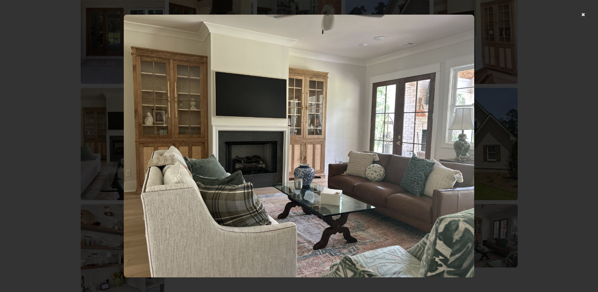
click at [542, 196] on div at bounding box center [299, 146] width 598 height 292
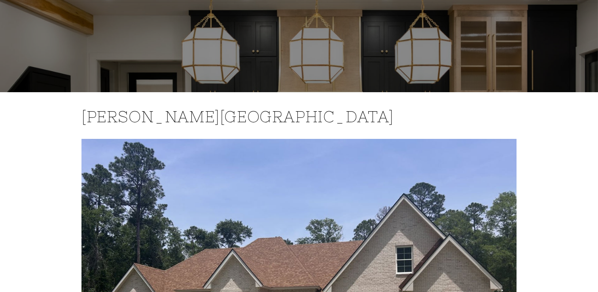
scroll to position [0, 0]
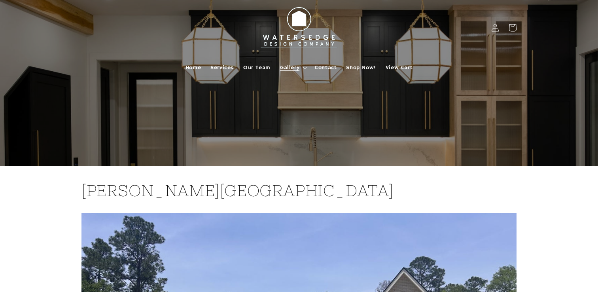
click at [298, 68] on span "Gallery" at bounding box center [289, 67] width 19 height 7
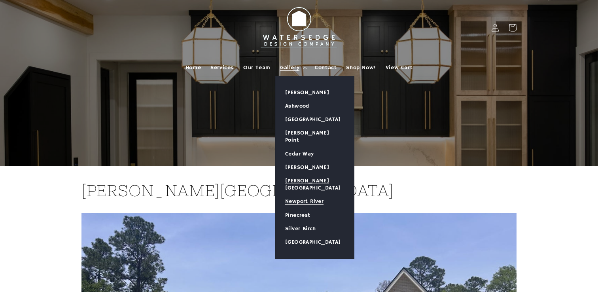
click at [310, 195] on link "Newport River" at bounding box center [315, 201] width 78 height 13
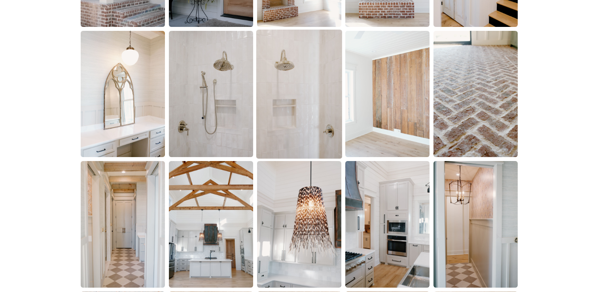
scroll to position [644, 0]
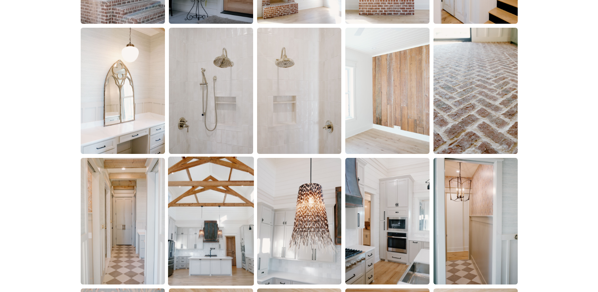
click at [216, 222] on img at bounding box center [211, 221] width 86 height 129
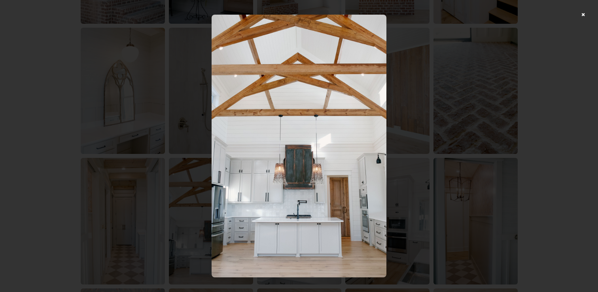
click at [448, 188] on div at bounding box center [299, 146] width 598 height 292
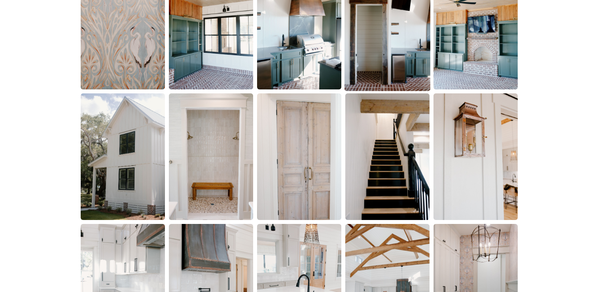
scroll to position [970, 0]
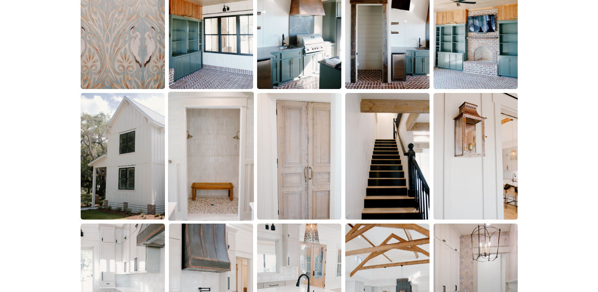
click at [213, 182] on img at bounding box center [211, 156] width 86 height 129
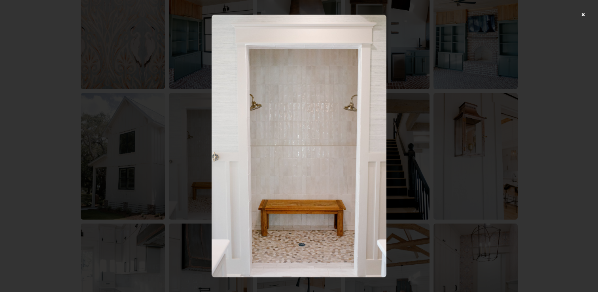
click at [485, 210] on div at bounding box center [299, 146] width 598 height 292
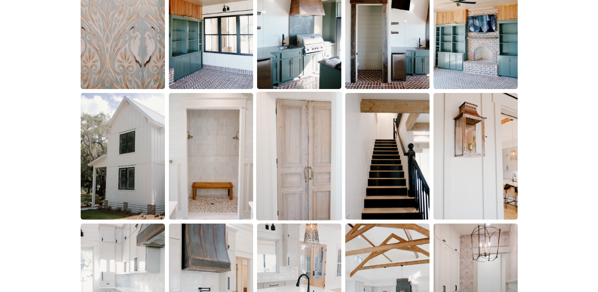
click at [307, 207] on img at bounding box center [299, 156] width 86 height 129
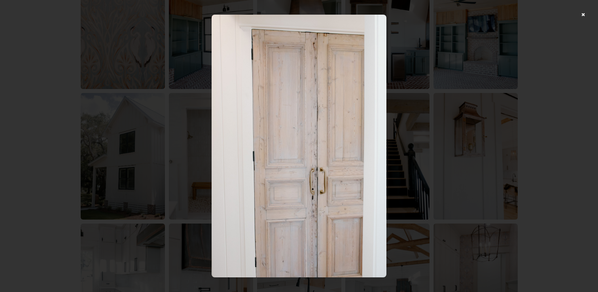
click at [433, 227] on div at bounding box center [299, 146] width 598 height 292
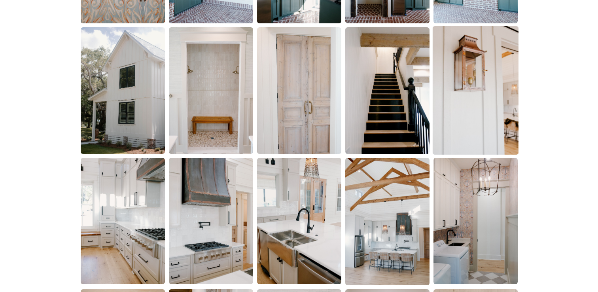
scroll to position [1036, 0]
click at [468, 102] on img at bounding box center [476, 90] width 86 height 129
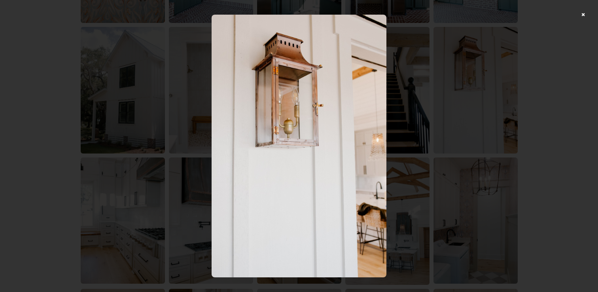
click at [482, 162] on div at bounding box center [299, 146] width 598 height 292
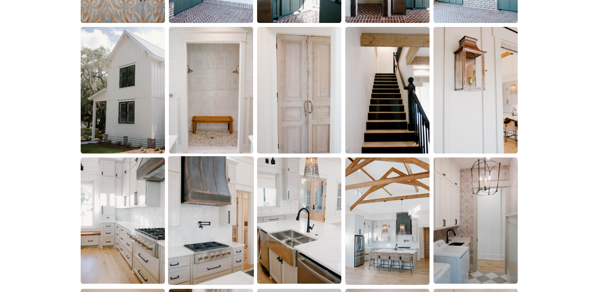
click at [235, 237] on img at bounding box center [211, 220] width 86 height 129
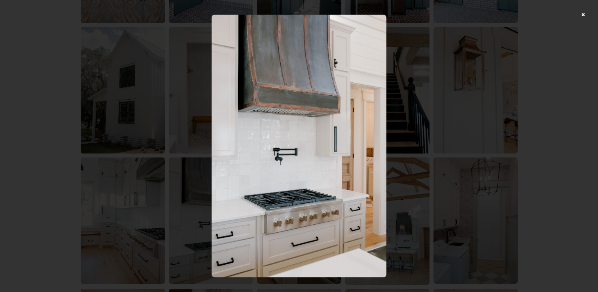
click at [431, 161] on div at bounding box center [299, 146] width 598 height 292
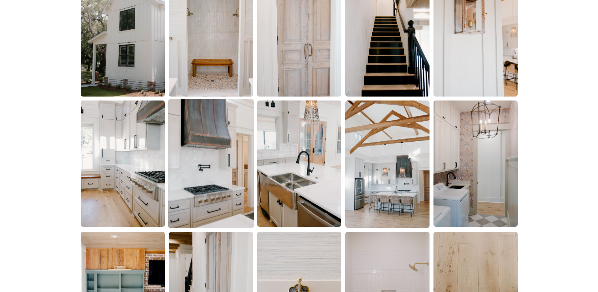
scroll to position [1095, 0]
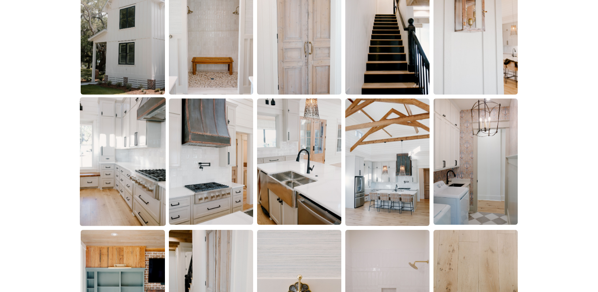
click at [131, 180] on img at bounding box center [123, 161] width 86 height 129
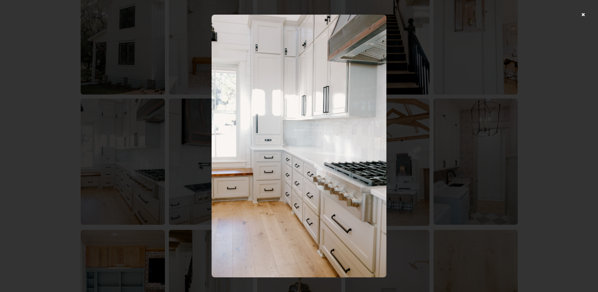
click at [431, 178] on div at bounding box center [299, 146] width 598 height 292
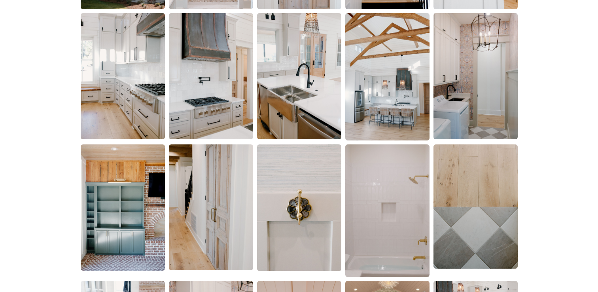
scroll to position [1182, 0]
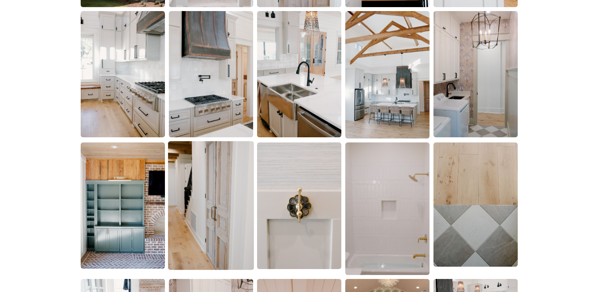
click at [210, 230] on img at bounding box center [211, 205] width 86 height 129
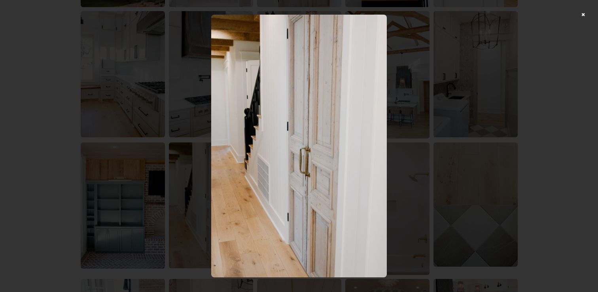
click at [444, 205] on div at bounding box center [299, 146] width 598 height 292
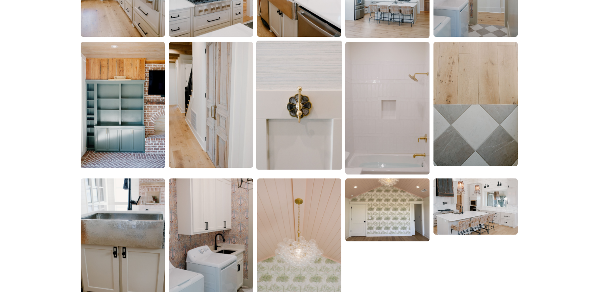
scroll to position [1284, 0]
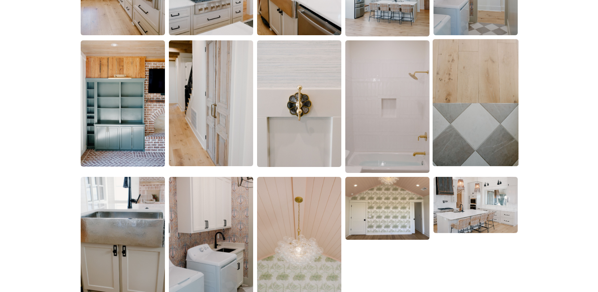
click at [483, 140] on img at bounding box center [476, 102] width 86 height 127
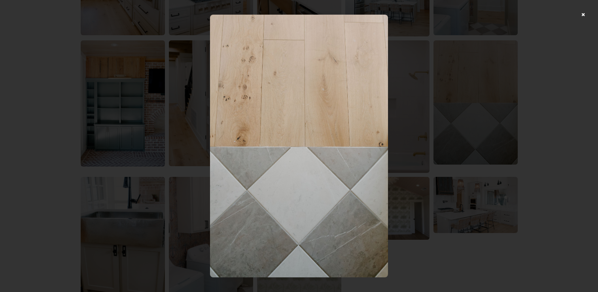
click at [469, 156] on div at bounding box center [299, 146] width 598 height 292
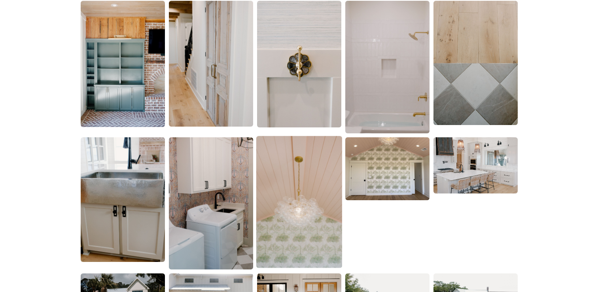
scroll to position [1325, 0]
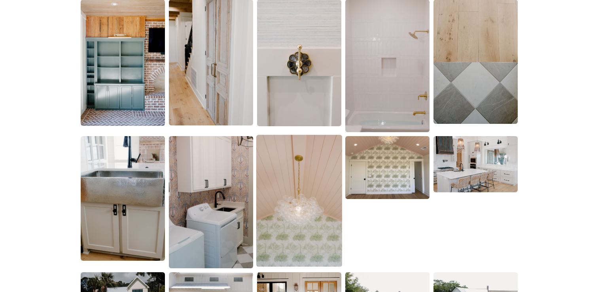
click at [289, 195] on img at bounding box center [299, 201] width 86 height 132
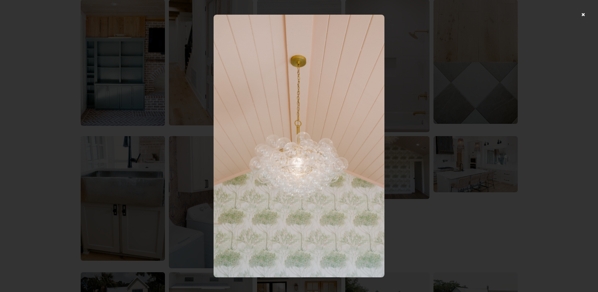
click at [432, 221] on div at bounding box center [299, 146] width 598 height 292
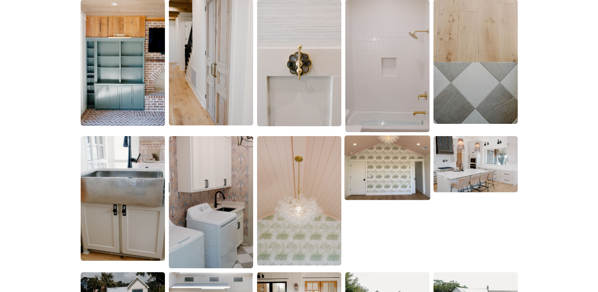
click at [365, 189] on img at bounding box center [387, 167] width 86 height 65
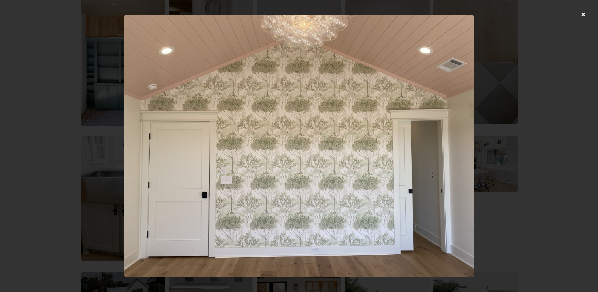
click at [504, 205] on div at bounding box center [299, 146] width 598 height 292
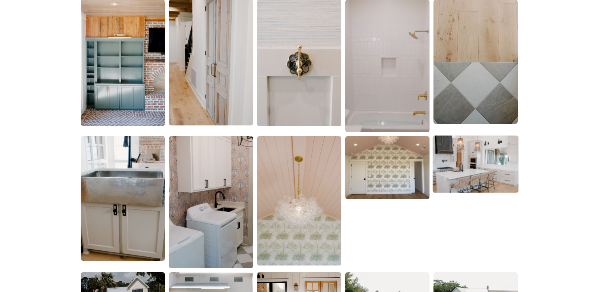
click at [475, 186] on img at bounding box center [476, 163] width 86 height 57
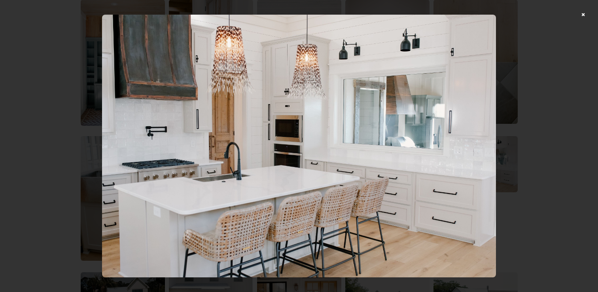
click at [514, 216] on div at bounding box center [299, 146] width 598 height 292
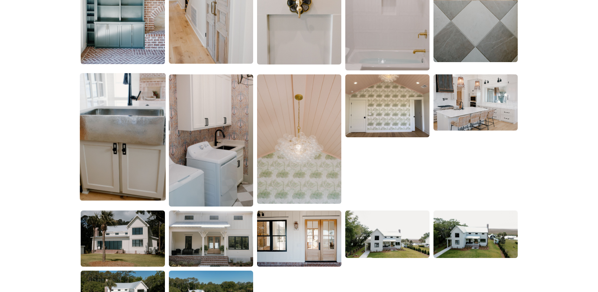
scroll to position [1388, 0]
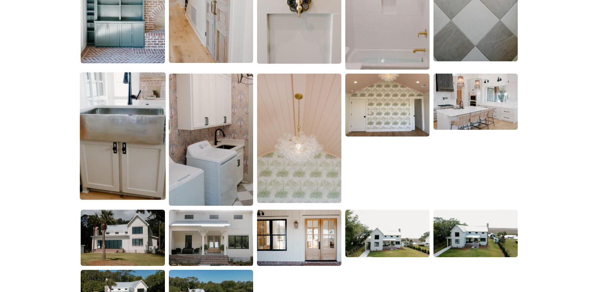
click at [123, 146] on img at bounding box center [123, 135] width 86 height 127
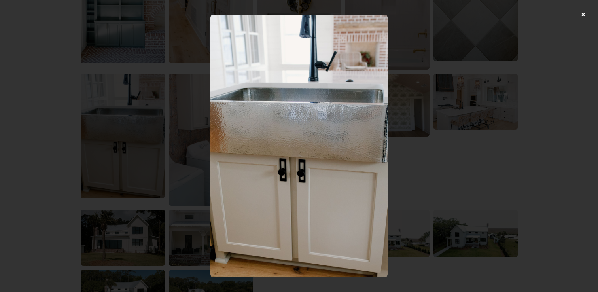
click at [431, 171] on div at bounding box center [299, 146] width 598 height 292
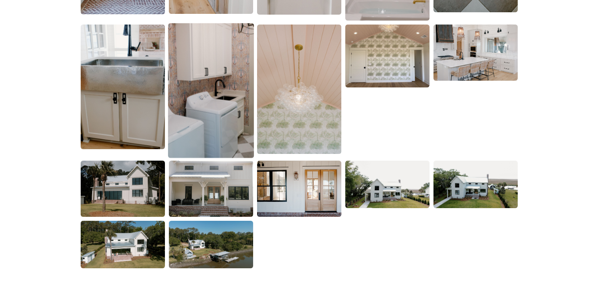
scroll to position [1426, 0]
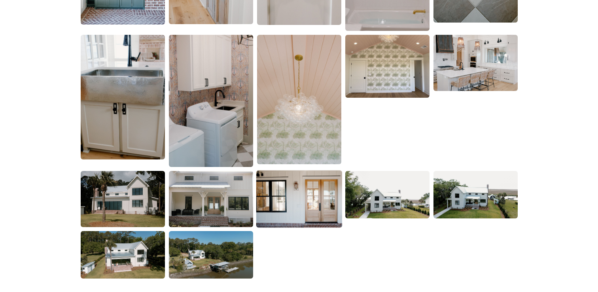
click at [300, 213] on img at bounding box center [299, 198] width 86 height 57
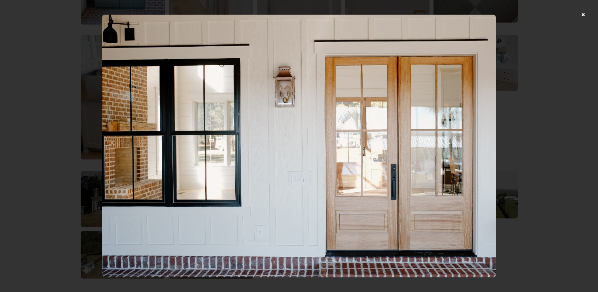
click at [539, 255] on div at bounding box center [299, 146] width 598 height 292
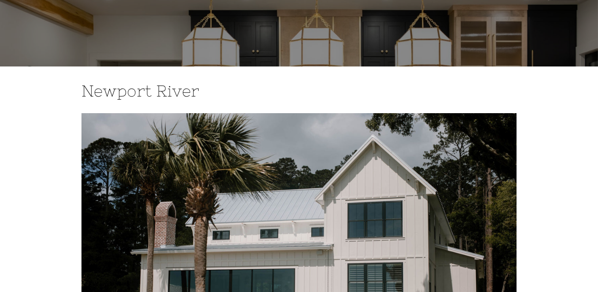
scroll to position [0, 0]
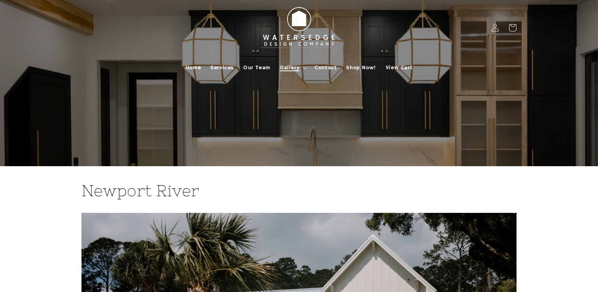
click at [304, 66] on summary "Gallery" at bounding box center [292, 67] width 35 height 17
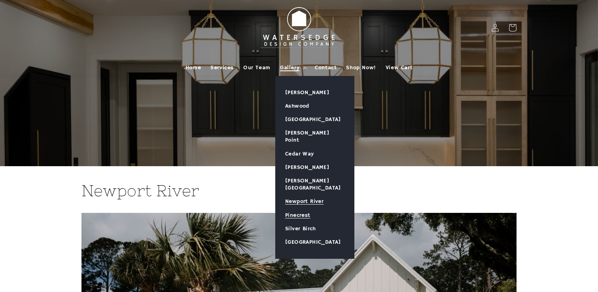
click at [298, 209] on link "Pinecrest" at bounding box center [315, 215] width 78 height 13
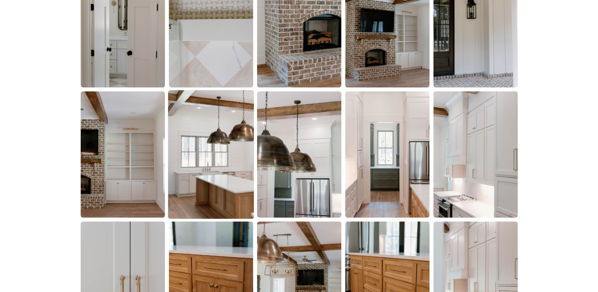
scroll to position [579, 0]
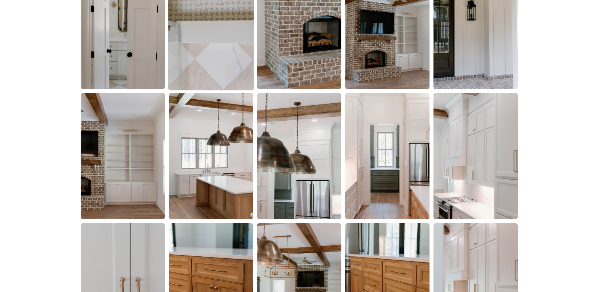
click at [206, 57] on img at bounding box center [211, 25] width 86 height 129
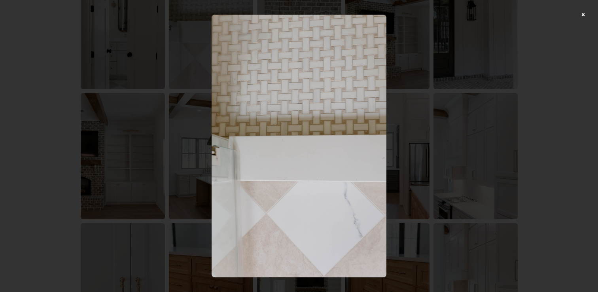
click at [452, 136] on div at bounding box center [299, 146] width 598 height 292
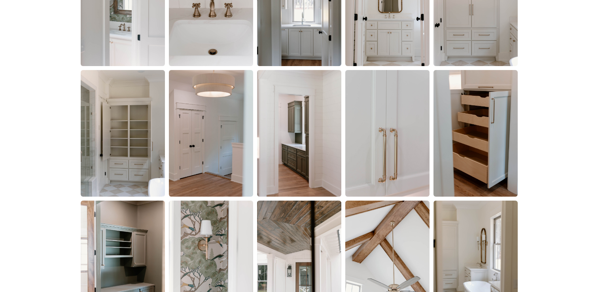
scroll to position [1009, 0]
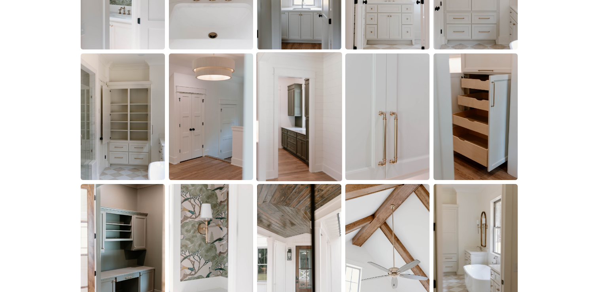
click at [302, 142] on img at bounding box center [299, 116] width 86 height 129
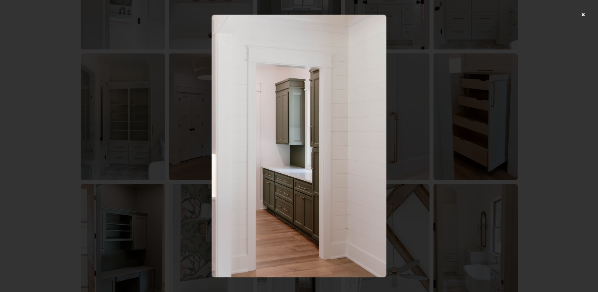
click at [450, 173] on div at bounding box center [299, 146] width 598 height 292
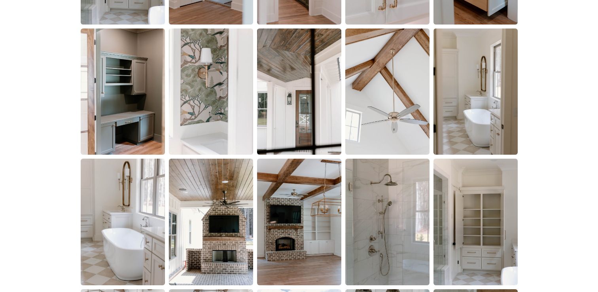
scroll to position [1179, 0]
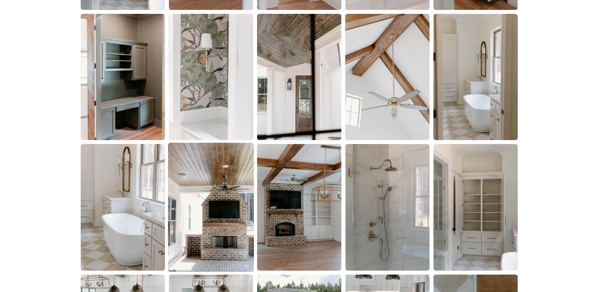
click at [210, 187] on img at bounding box center [211, 207] width 86 height 129
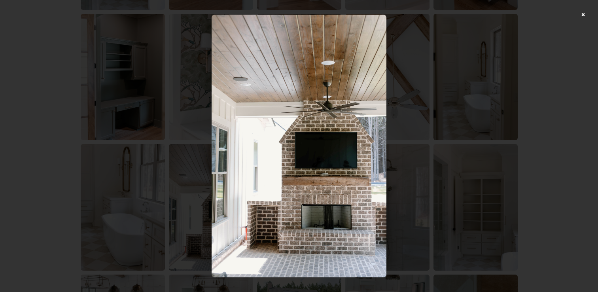
click at [426, 159] on div at bounding box center [299, 146] width 598 height 292
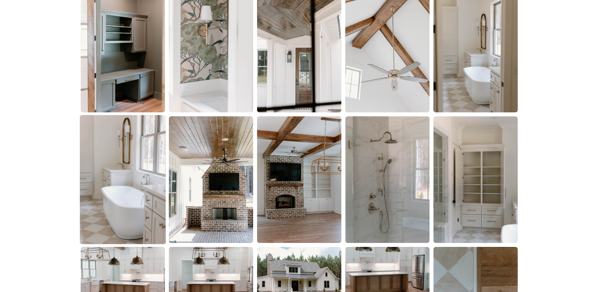
scroll to position [1207, 0]
click at [130, 203] on img at bounding box center [123, 179] width 86 height 129
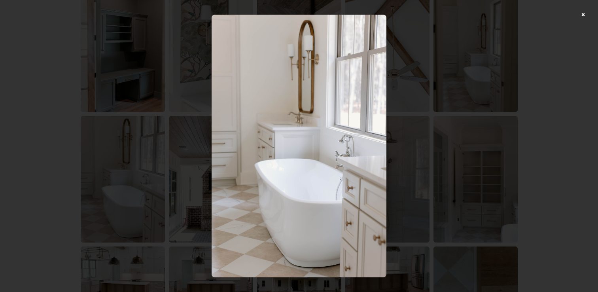
click at [442, 189] on div at bounding box center [299, 146] width 598 height 292
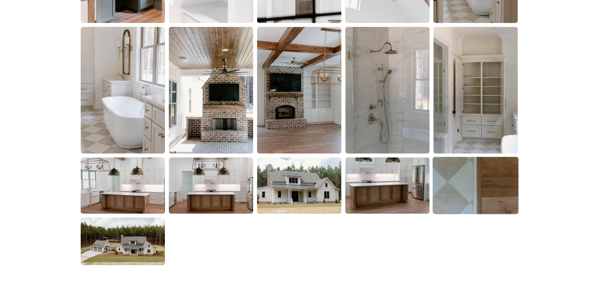
scroll to position [1297, 0]
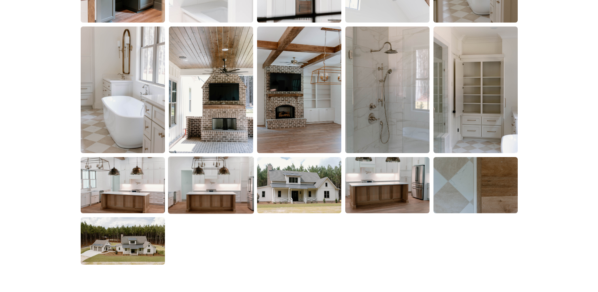
click at [228, 193] on img at bounding box center [211, 185] width 86 height 57
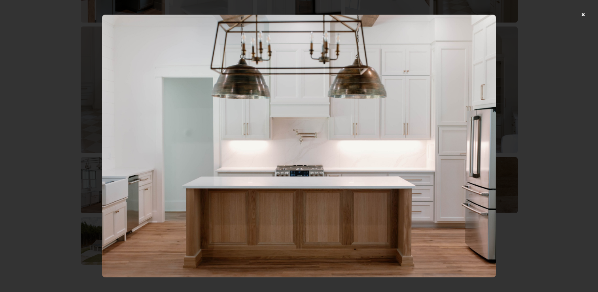
click at [583, 166] on div at bounding box center [299, 146] width 598 height 292
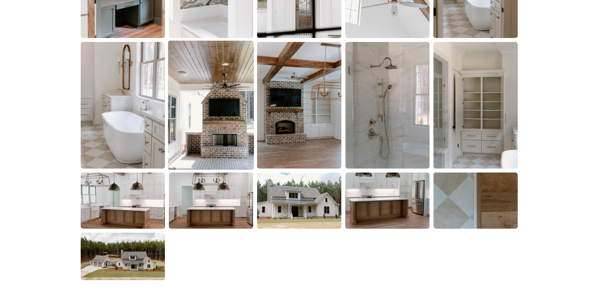
scroll to position [1280, 0]
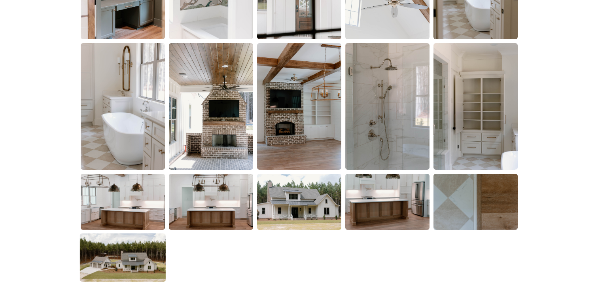
click at [133, 264] on img at bounding box center [123, 257] width 86 height 48
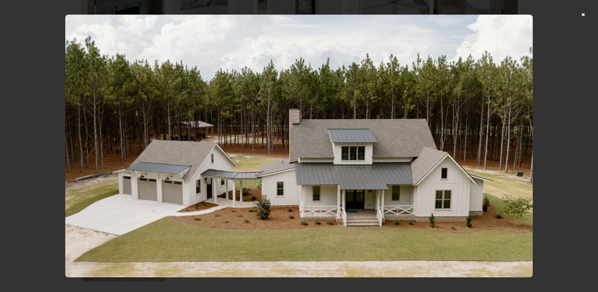
click at [564, 183] on div at bounding box center [299, 146] width 598 height 292
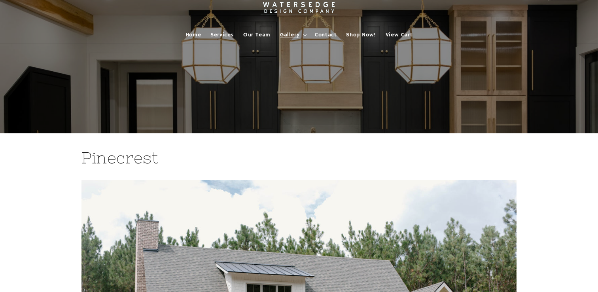
scroll to position [0, 0]
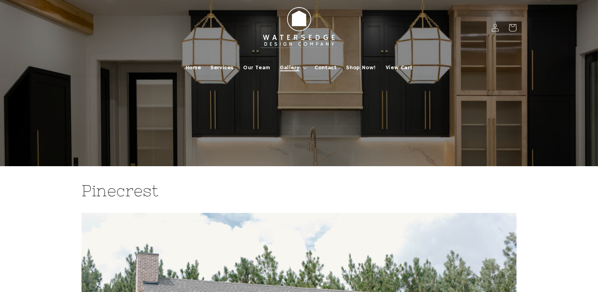
click at [305, 70] on summary "Gallery" at bounding box center [292, 67] width 35 height 17
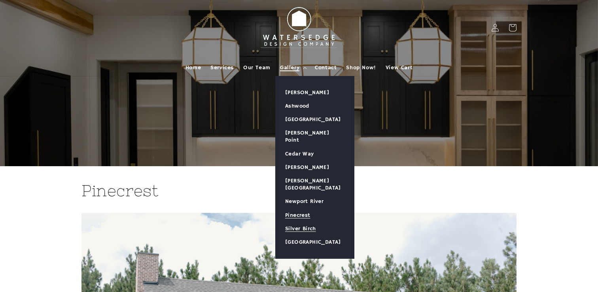
click at [302, 222] on link "Silver Birch" at bounding box center [315, 228] width 78 height 13
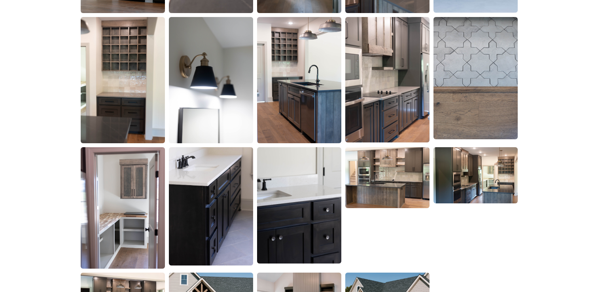
scroll to position [1304, 0]
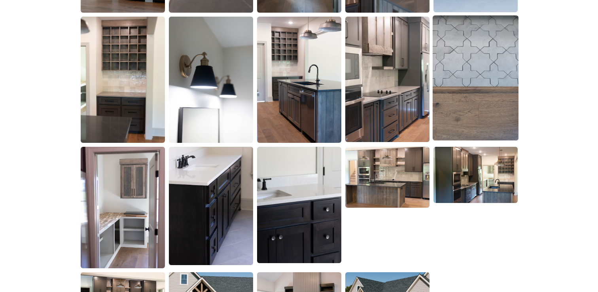
click at [459, 106] on img at bounding box center [476, 77] width 86 height 125
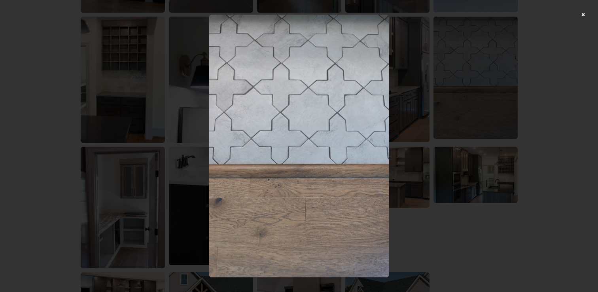
click at [402, 145] on div at bounding box center [299, 146] width 598 height 292
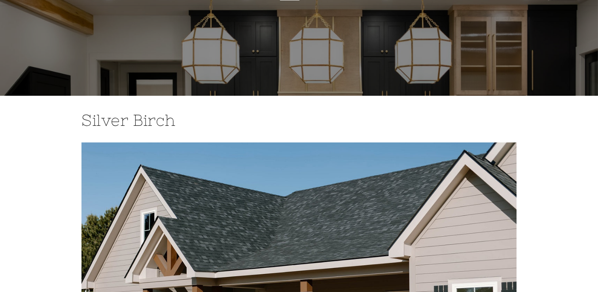
scroll to position [0, 0]
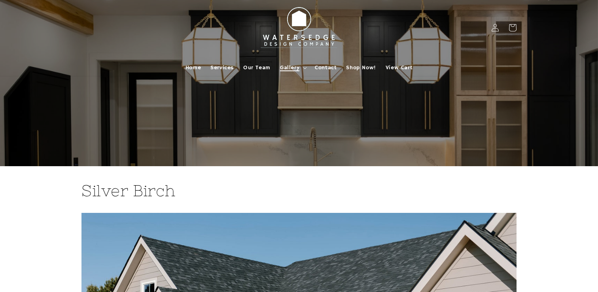
click at [303, 68] on icon at bounding box center [305, 68] width 4 height 2
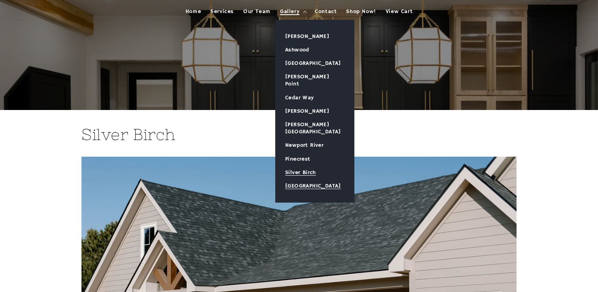
scroll to position [57, 0]
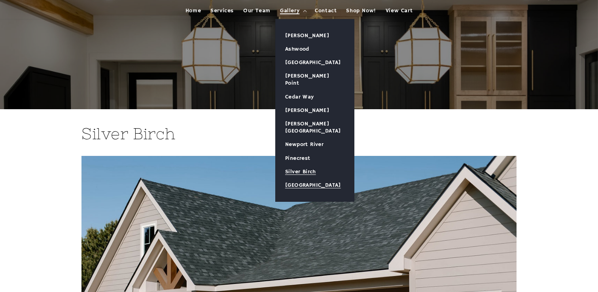
click at [304, 178] on link "[GEOGRAPHIC_DATA]" at bounding box center [315, 184] width 78 height 13
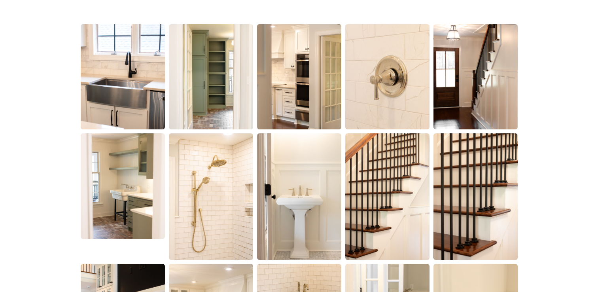
scroll to position [571, 0]
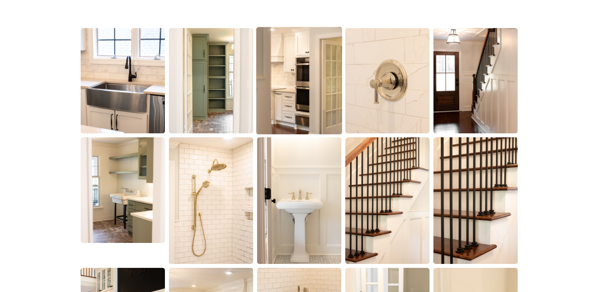
click at [299, 110] on img at bounding box center [299, 81] width 86 height 108
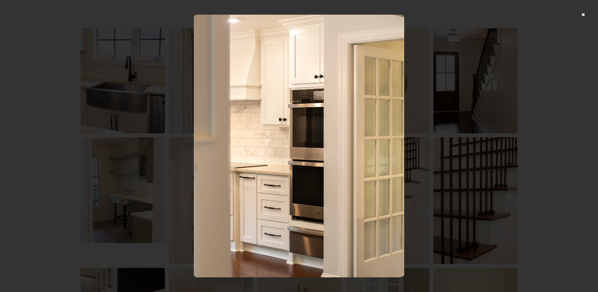
click at [452, 177] on div at bounding box center [299, 146] width 598 height 292
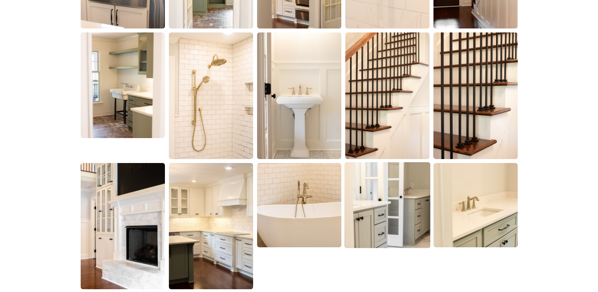
scroll to position [677, 0]
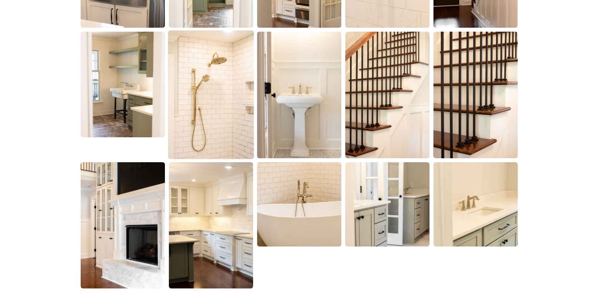
click at [233, 123] on img at bounding box center [211, 94] width 86 height 129
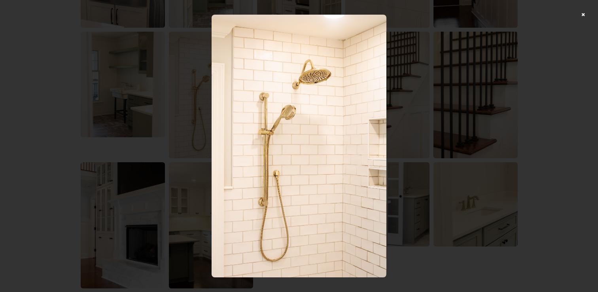
click at [474, 144] on div at bounding box center [299, 146] width 598 height 292
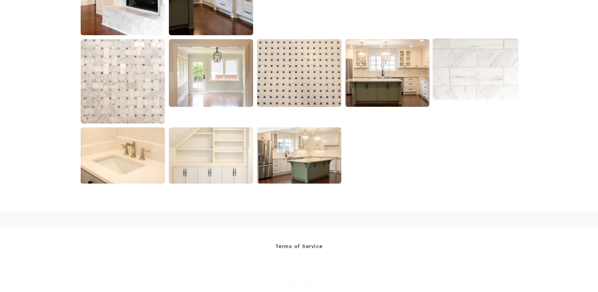
scroll to position [930, 0]
click at [334, 156] on img at bounding box center [299, 155] width 86 height 57
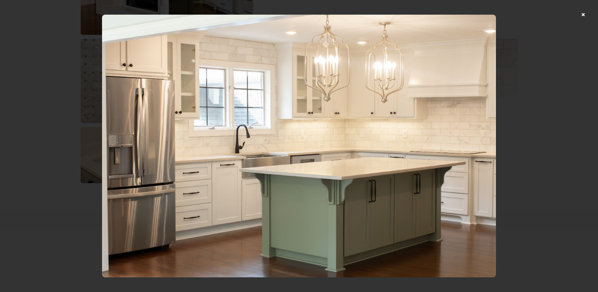
click at [535, 142] on div at bounding box center [299, 146] width 598 height 292
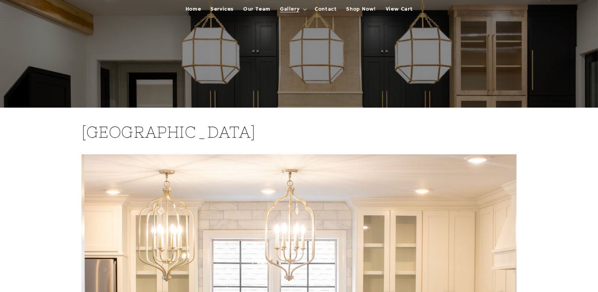
scroll to position [0, 0]
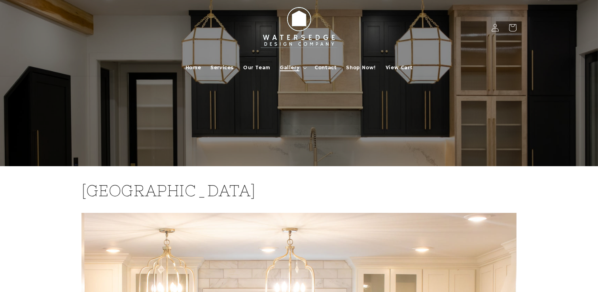
click at [304, 69] on icon at bounding box center [305, 68] width 4 height 2
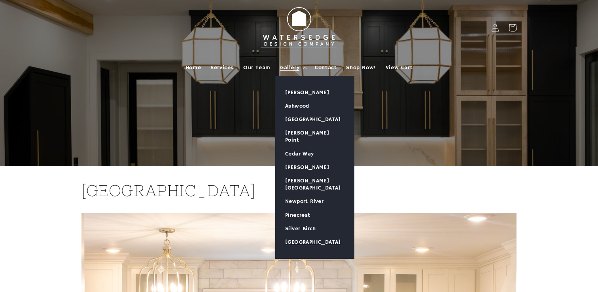
click at [218, 118] on div at bounding box center [299, 83] width 475 height 166
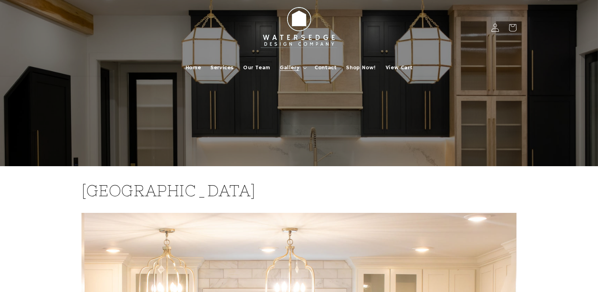
click at [497, 28] on icon at bounding box center [496, 27] width 8 height 8
click at [331, 68] on span "Contact" at bounding box center [326, 67] width 22 height 7
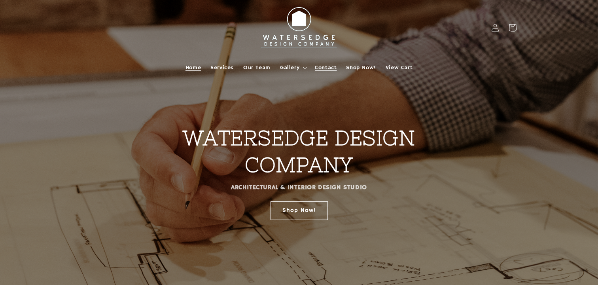
click at [323, 66] on span "Contact" at bounding box center [326, 67] width 22 height 7
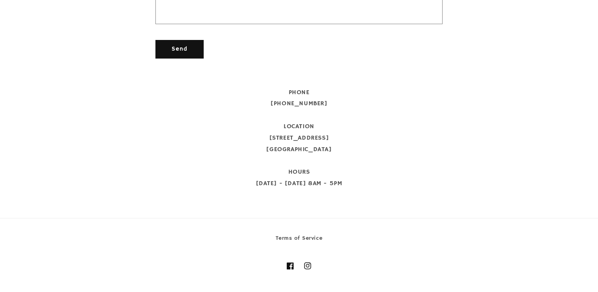
scroll to position [413, 0]
